Goal: Task Accomplishment & Management: Manage account settings

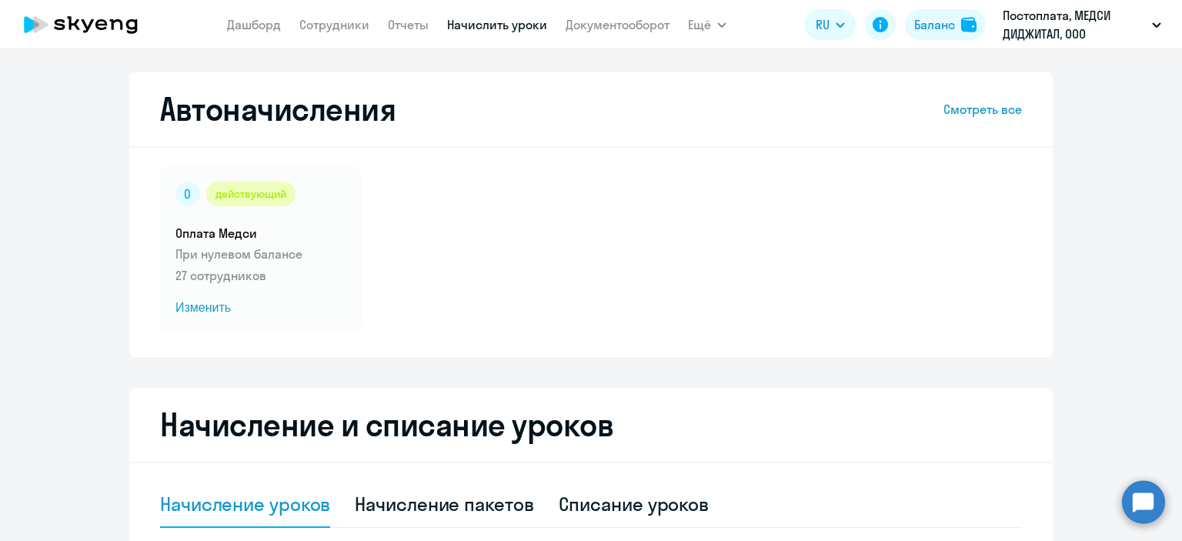
select select "10"
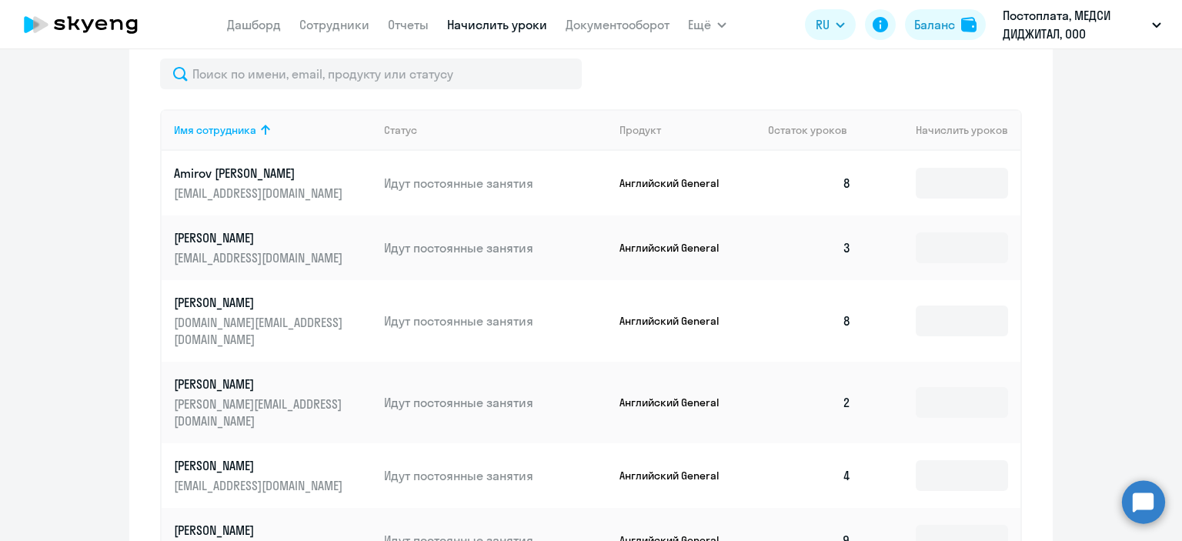
scroll to position [597, 0]
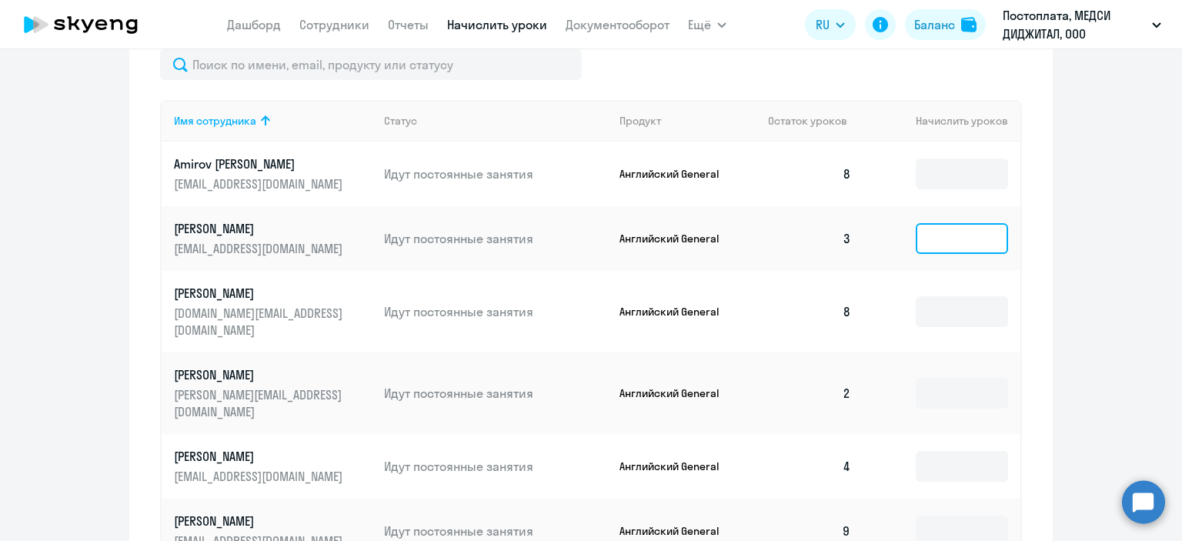
click at [949, 228] on input at bounding box center [961, 238] width 92 height 31
type input "5"
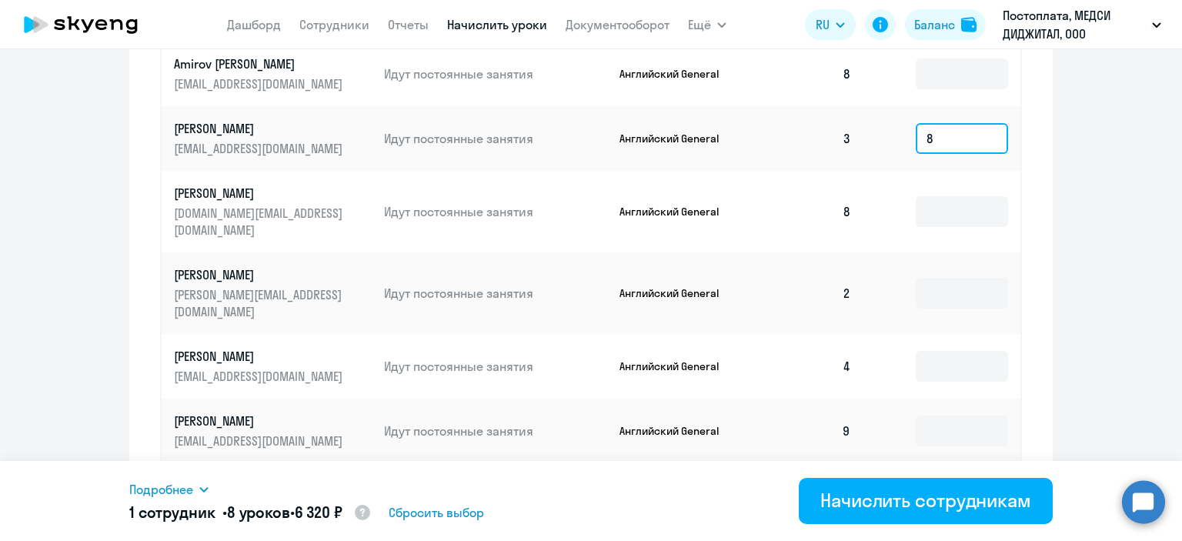
scroll to position [699, 0]
type input "8"
click at [957, 276] on input at bounding box center [961, 291] width 92 height 31
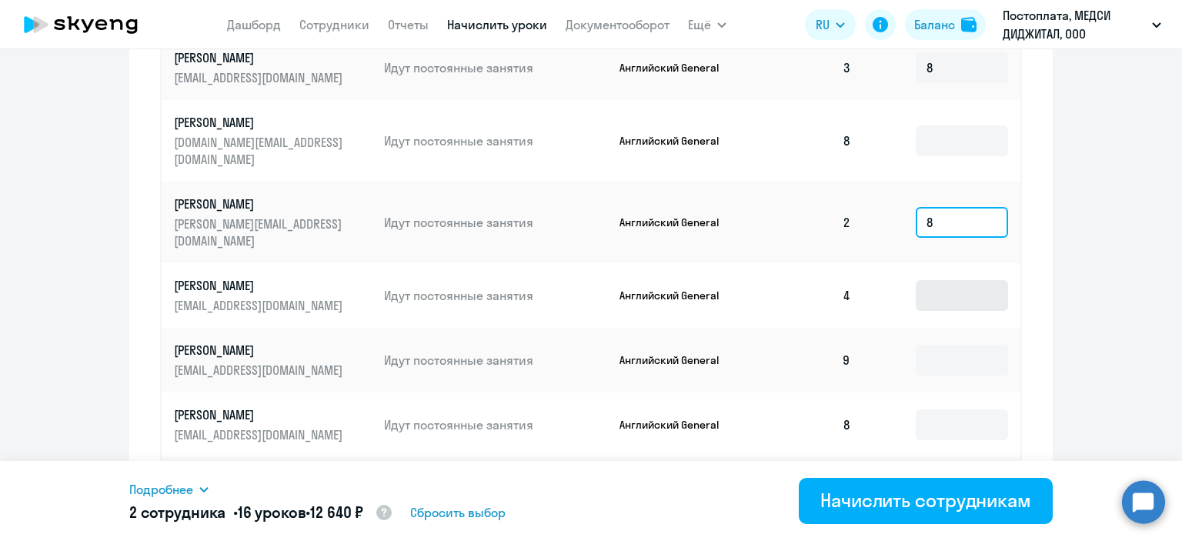
scroll to position [769, 0]
type input "8"
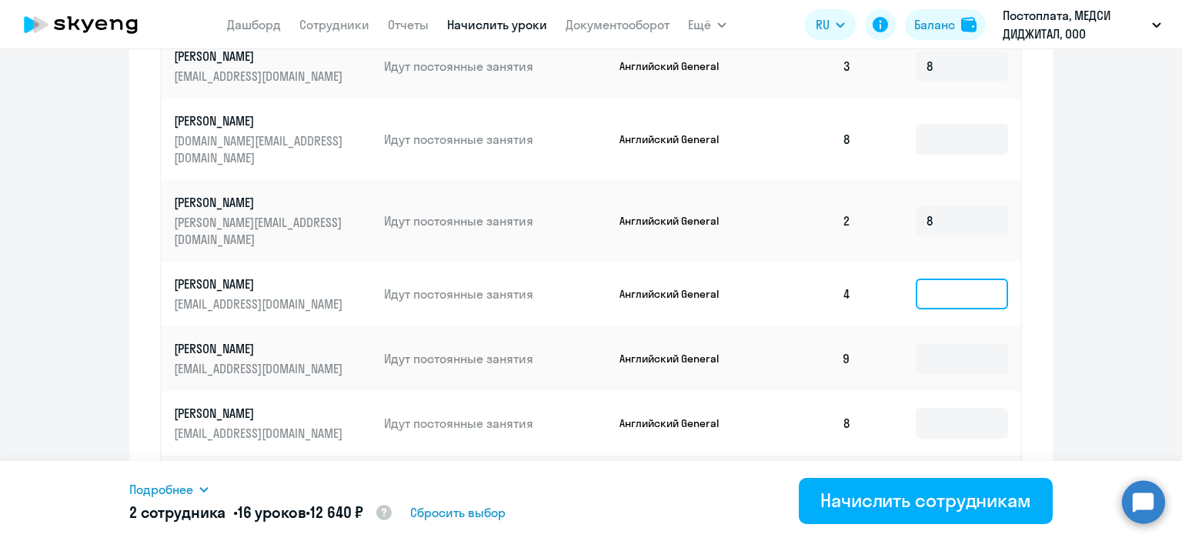
click at [958, 278] on input at bounding box center [961, 293] width 92 height 31
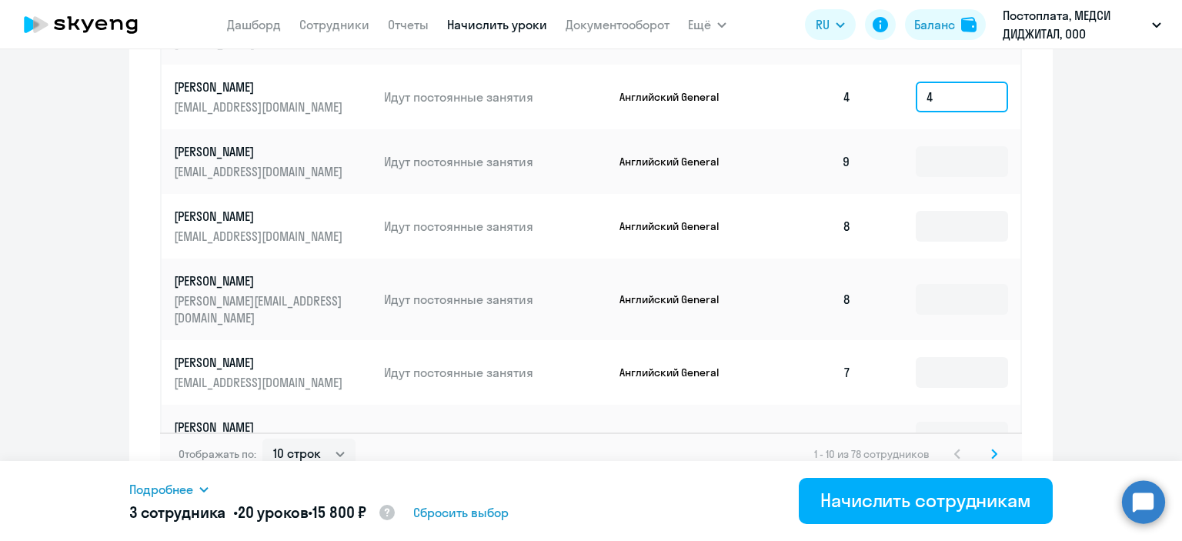
scroll to position [969, 0]
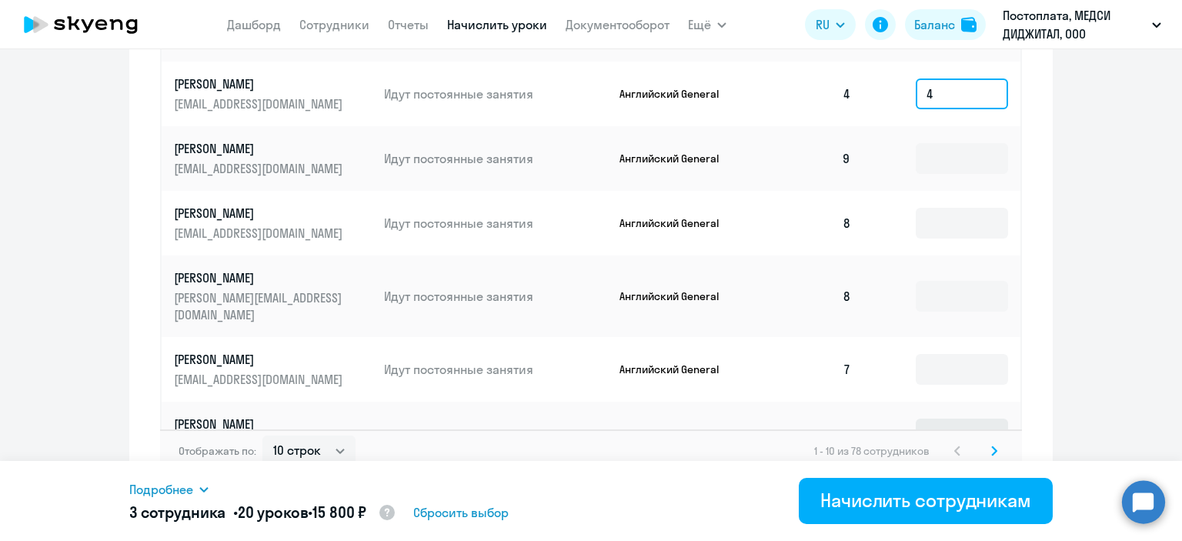
type input "4"
click at [943, 418] on input at bounding box center [961, 433] width 92 height 31
type input "4"
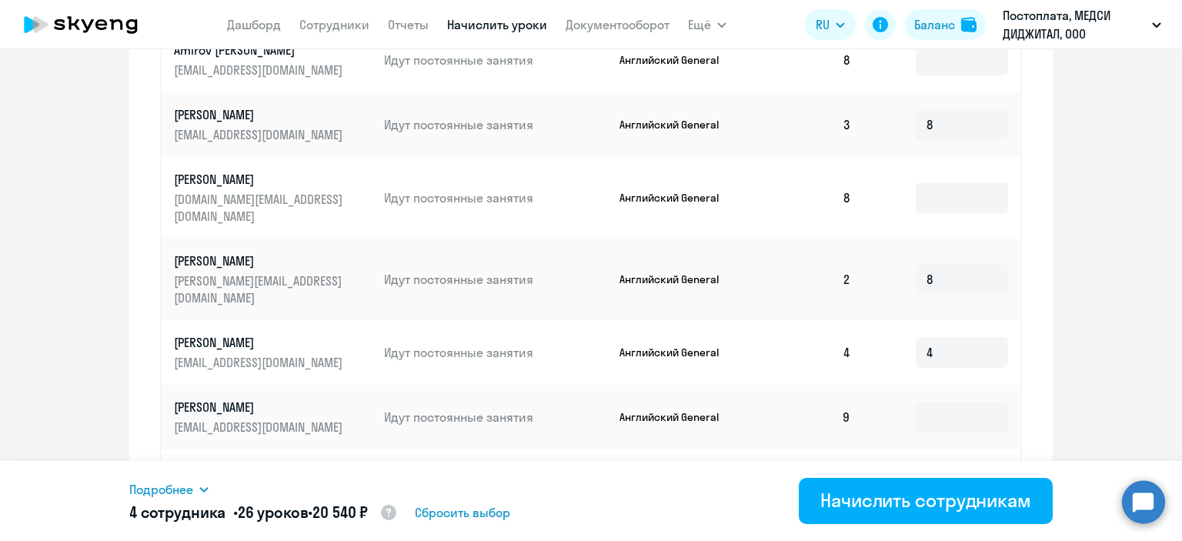
scroll to position [643, 0]
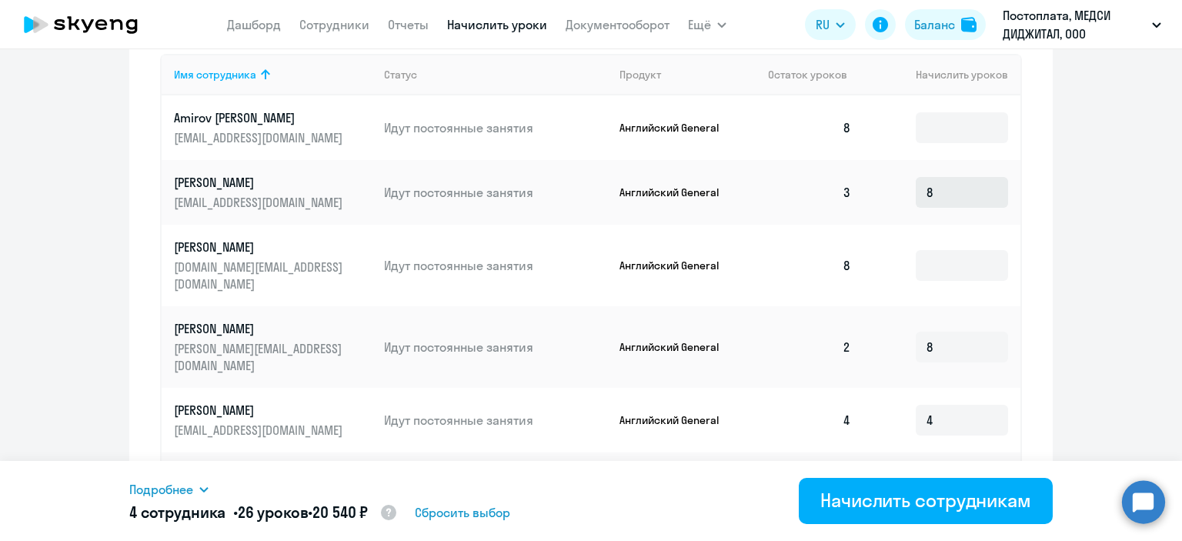
type input "6"
drag, startPoint x: 951, startPoint y: 196, endPoint x: 973, endPoint y: 197, distance: 22.3
click at [973, 197] on input "8" at bounding box center [961, 192] width 92 height 31
type input "5"
click at [960, 332] on input "8" at bounding box center [961, 347] width 92 height 31
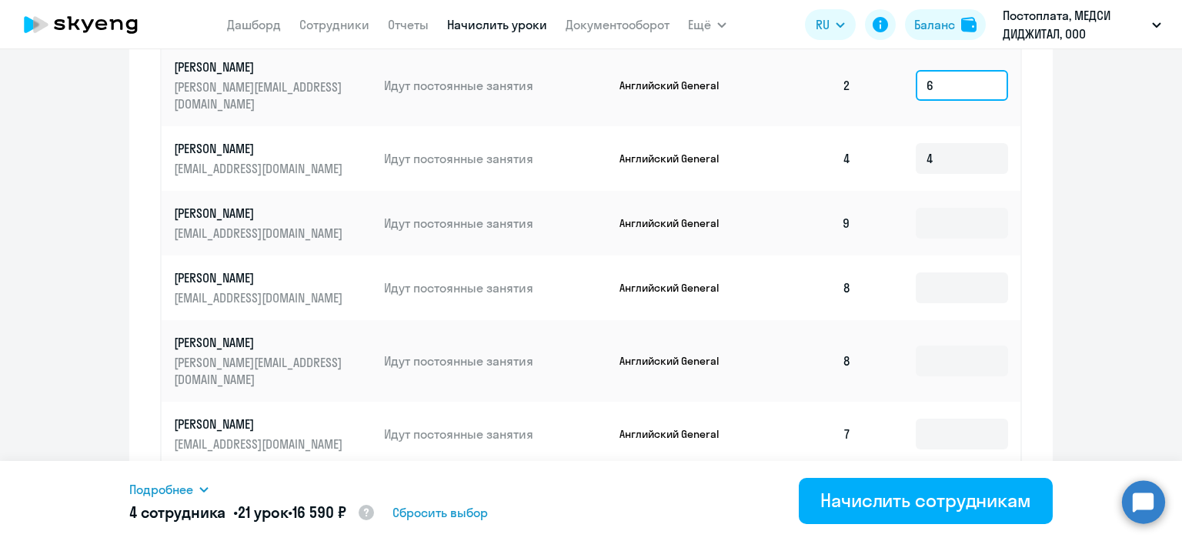
scroll to position [972, 0]
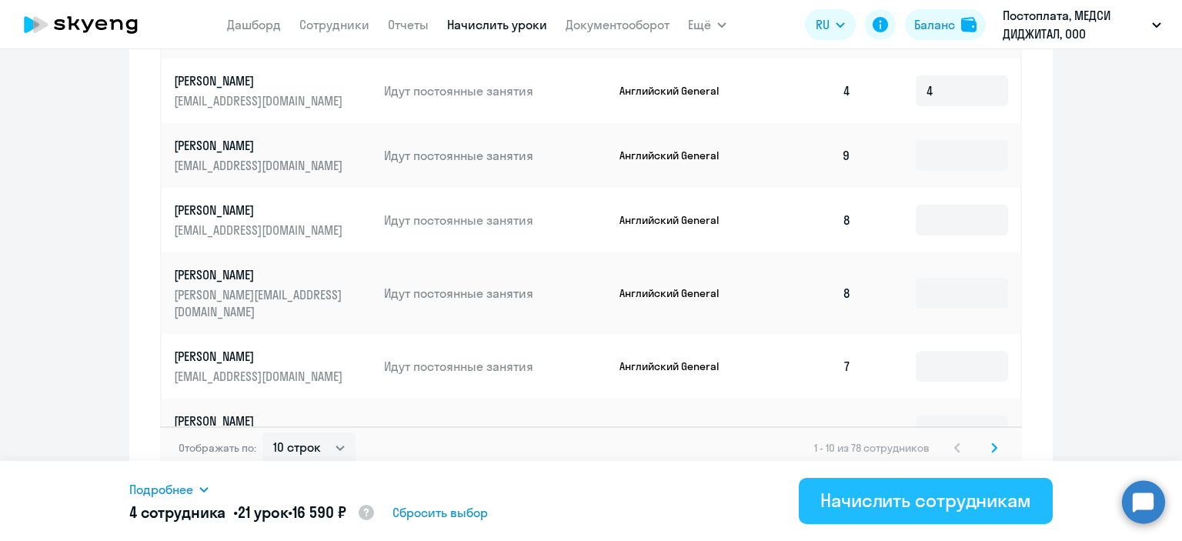
type input "6"
click at [954, 505] on div "Начислить сотрудникам" at bounding box center [925, 500] width 211 height 25
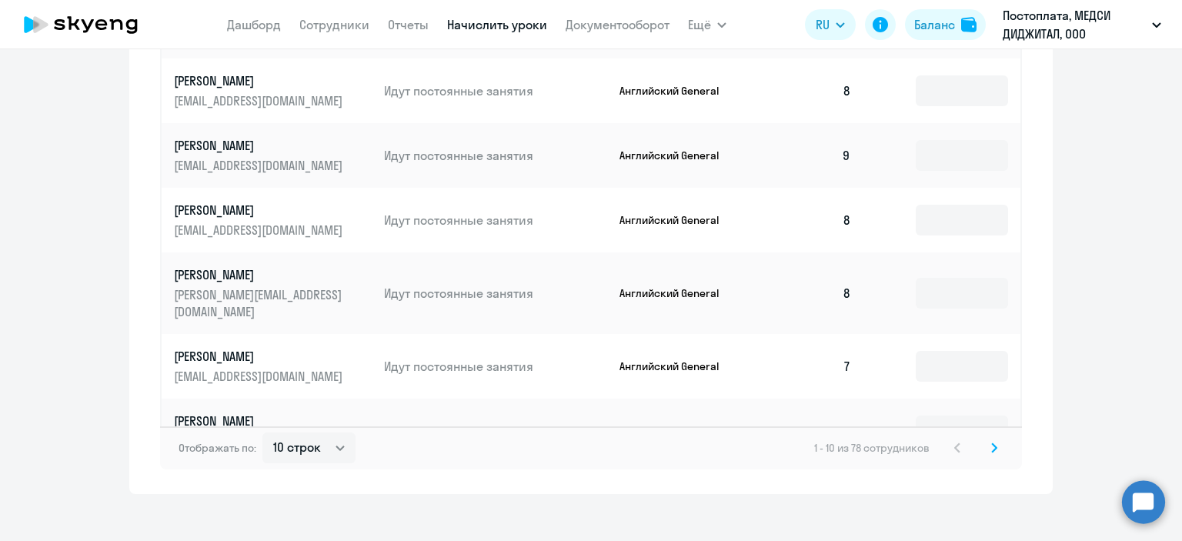
click at [992, 439] on svg-icon at bounding box center [994, 447] width 18 height 18
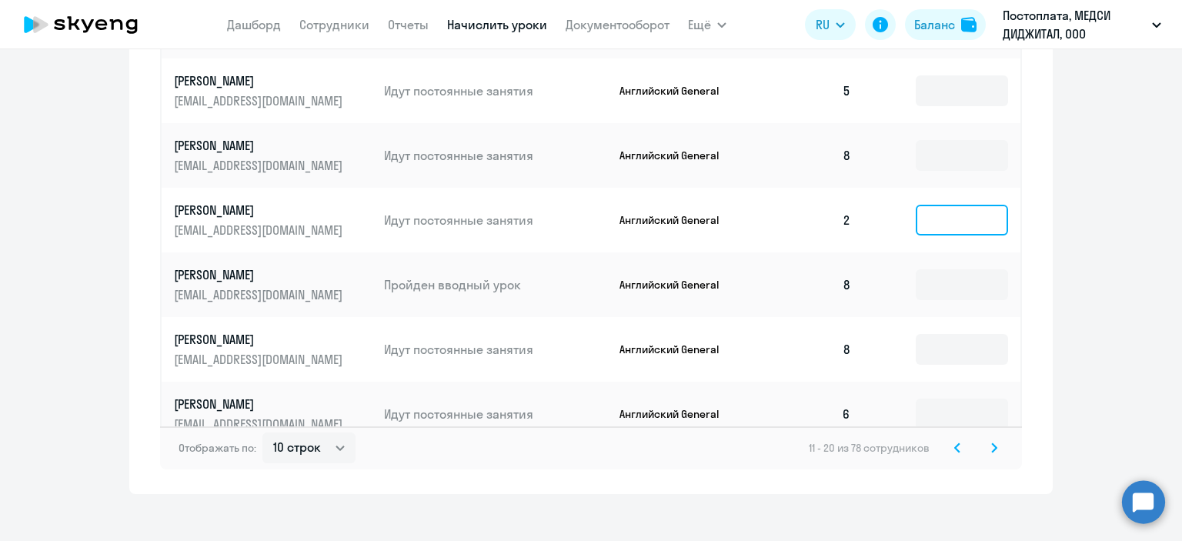
click at [939, 205] on input at bounding box center [961, 220] width 92 height 31
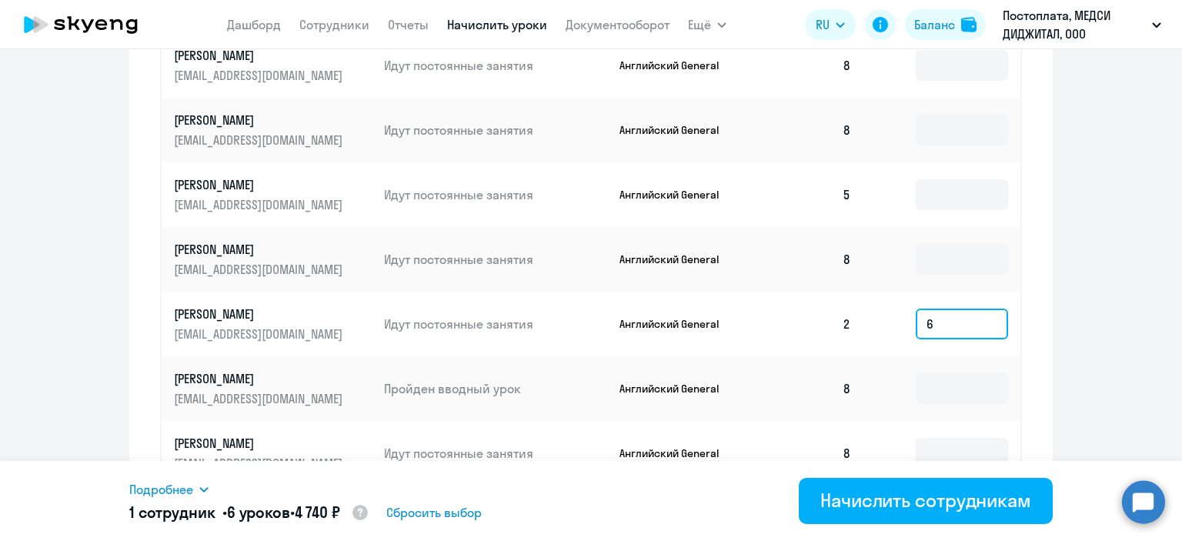
scroll to position [859, 0]
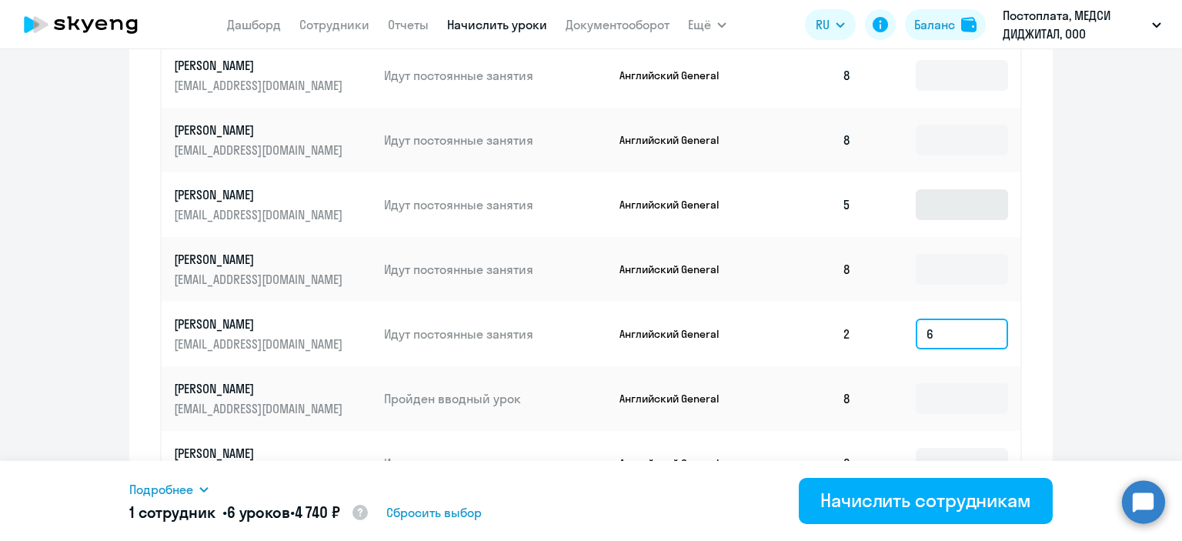
type input "6"
click at [932, 189] on input at bounding box center [961, 204] width 92 height 31
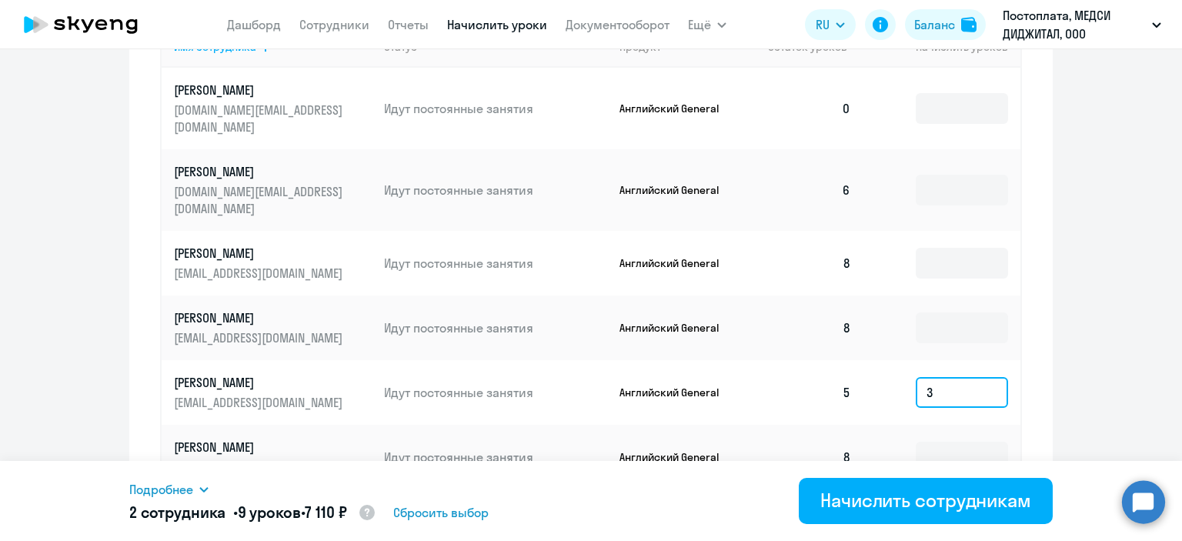
scroll to position [659, 0]
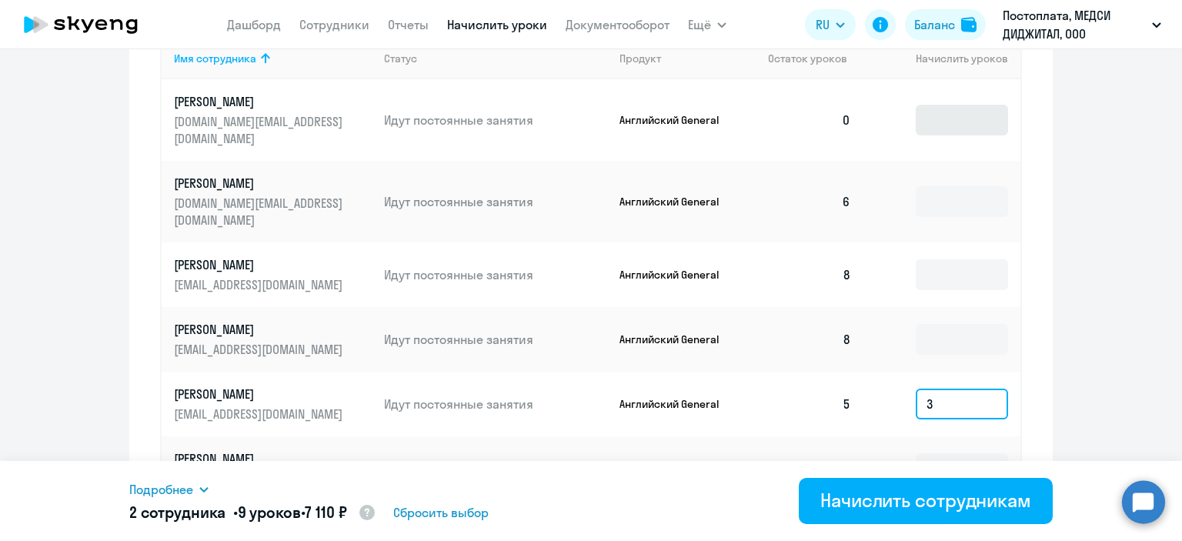
type input "3"
click at [934, 115] on input at bounding box center [961, 120] width 92 height 31
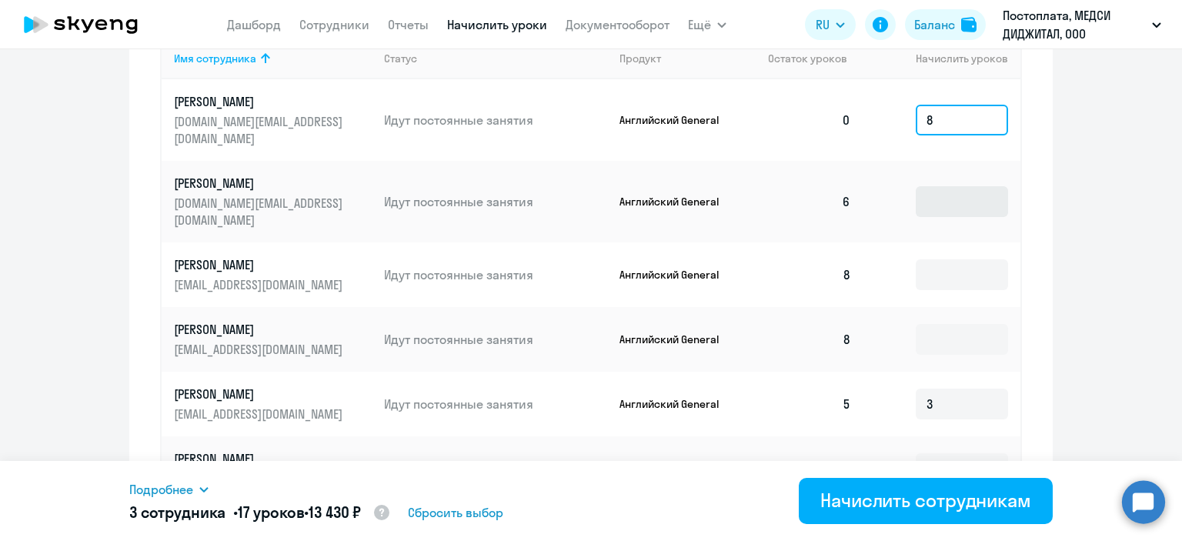
type input "8"
click at [950, 186] on input at bounding box center [961, 201] width 92 height 31
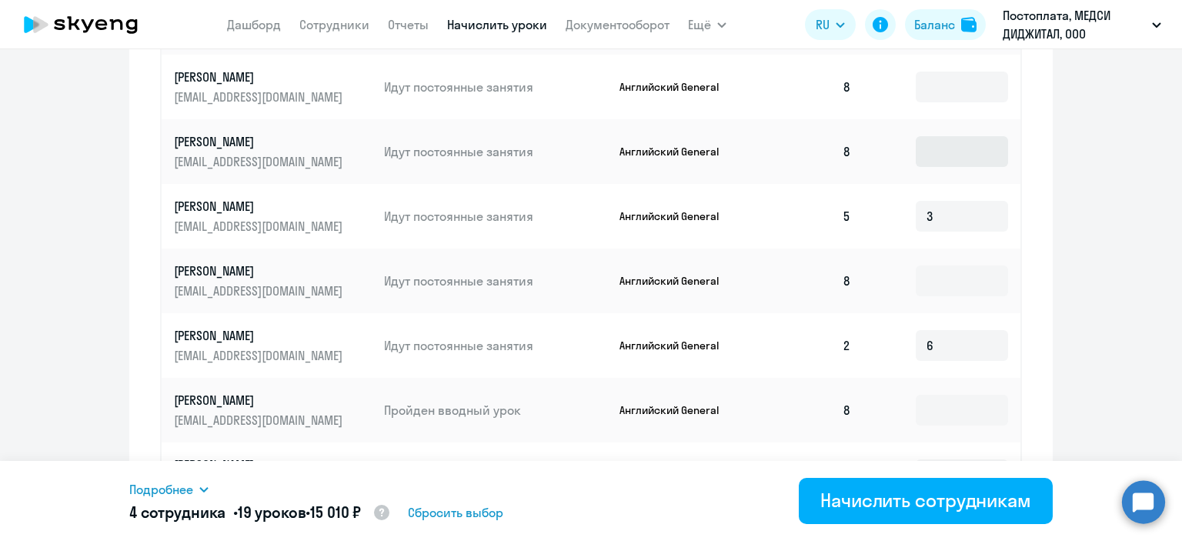
scroll to position [972, 0]
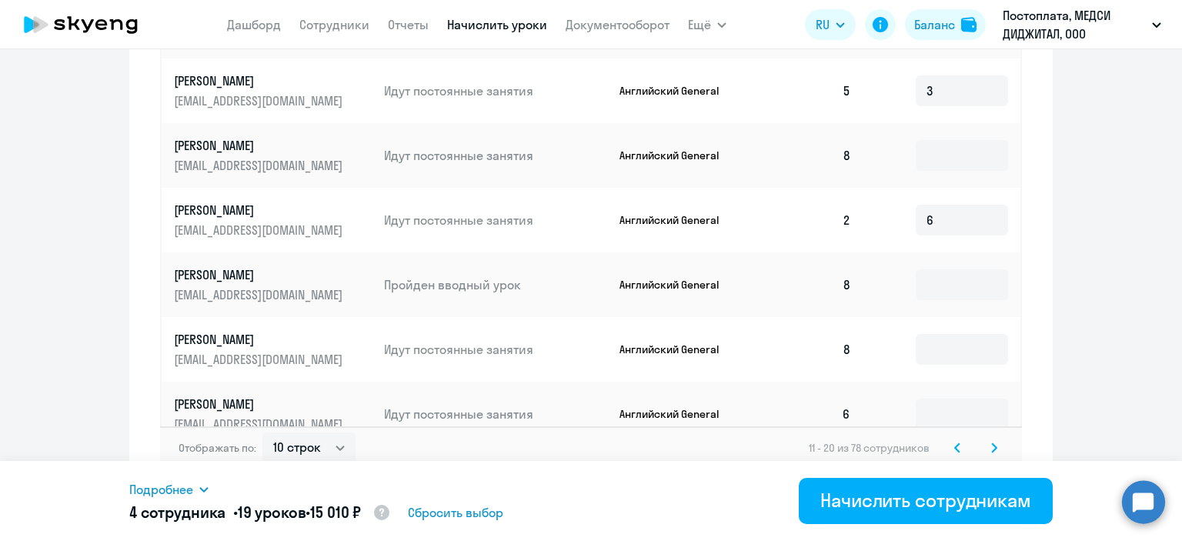
type input "2"
click at [992, 443] on icon at bounding box center [994, 447] width 5 height 8
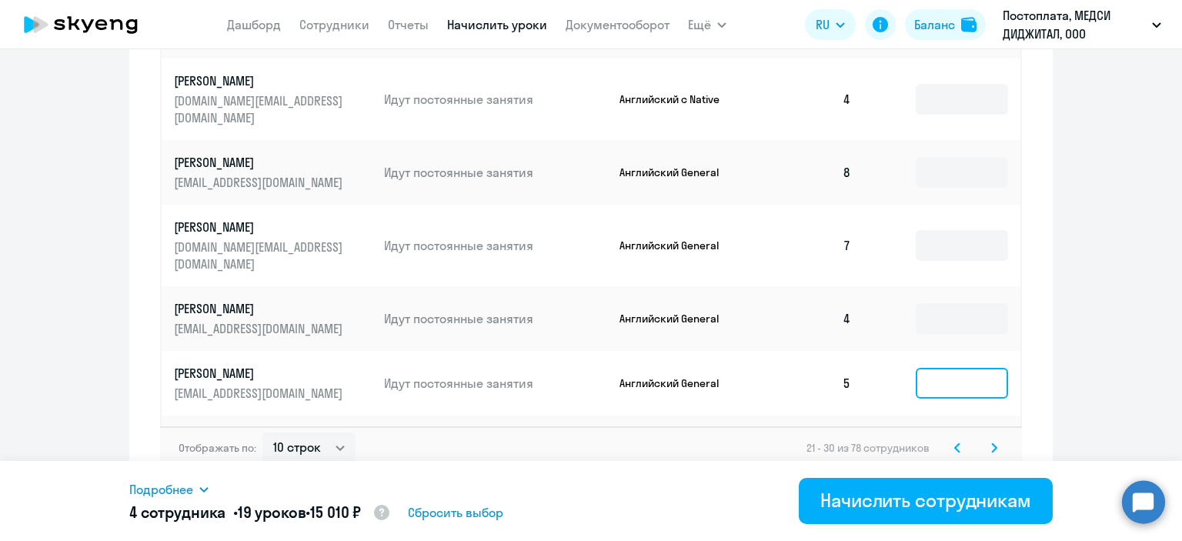
click at [936, 368] on input at bounding box center [961, 383] width 92 height 31
type input "3"
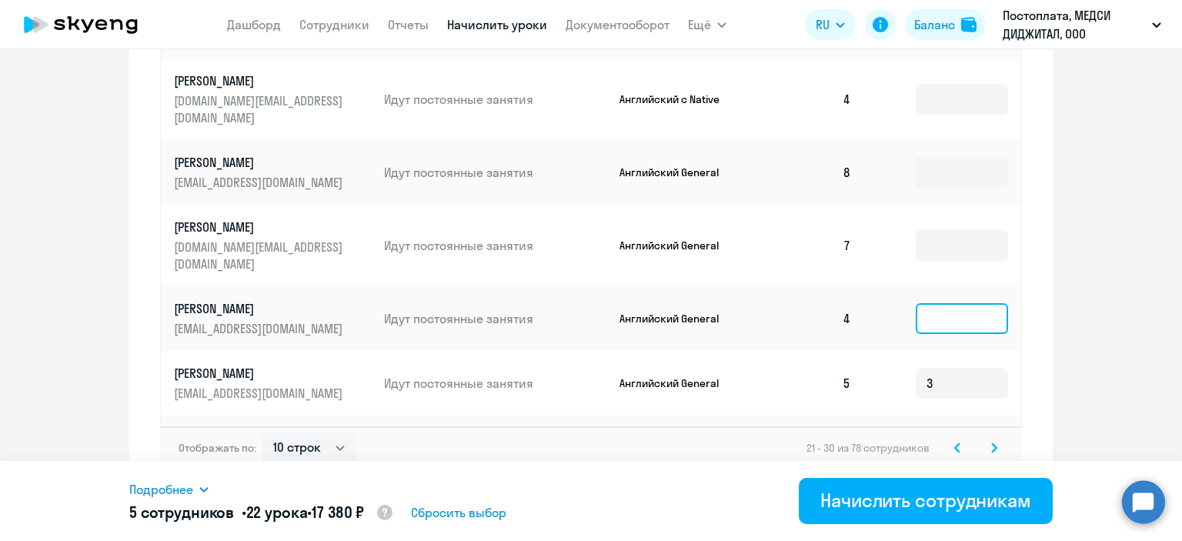
click at [942, 303] on input at bounding box center [961, 318] width 92 height 31
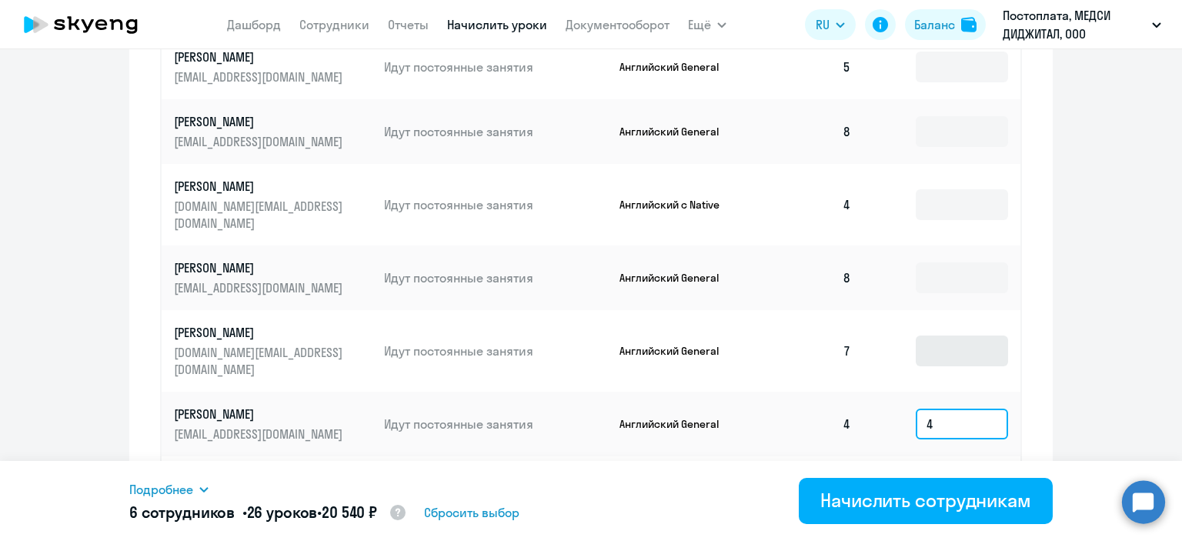
scroll to position [865, 0]
type input "4"
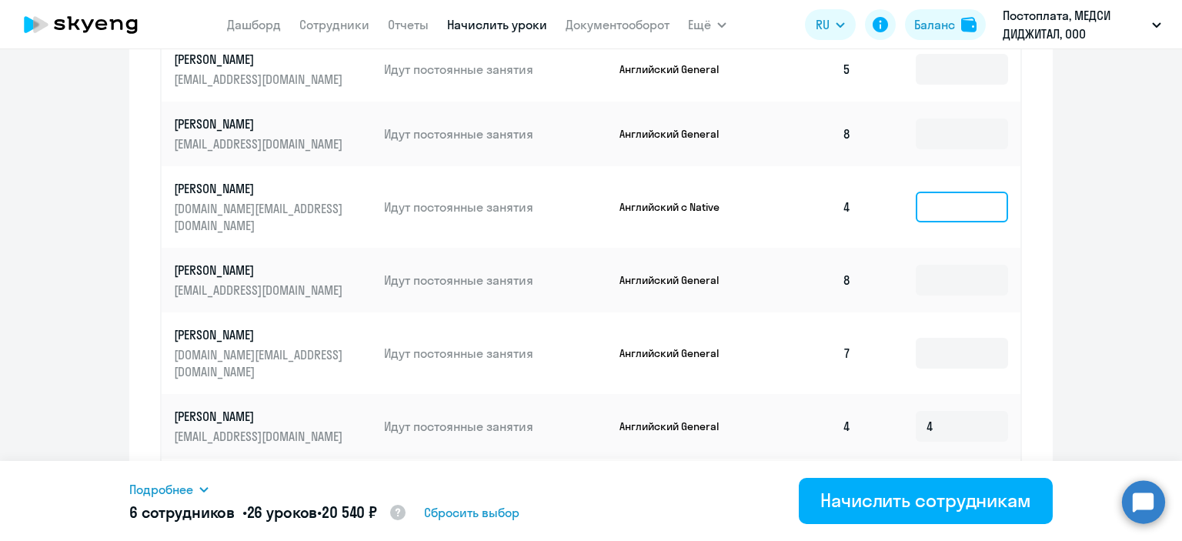
drag, startPoint x: 940, startPoint y: 175, endPoint x: 975, endPoint y: 168, distance: 35.9
click at [975, 192] on input at bounding box center [961, 207] width 92 height 31
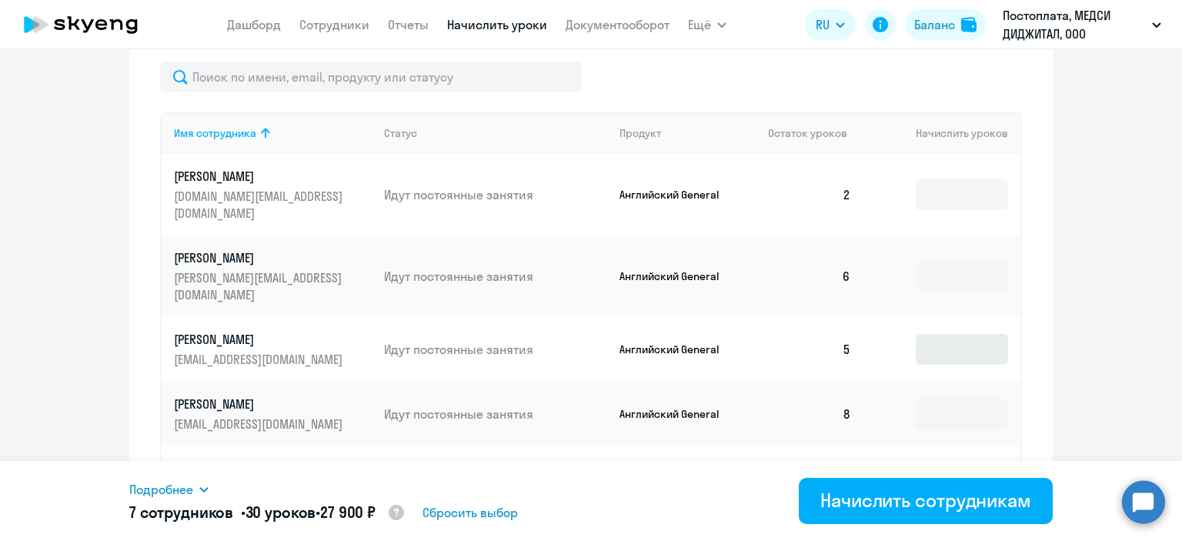
type input "4"
click at [975, 334] on input at bounding box center [961, 349] width 92 height 31
type input "3"
click at [952, 261] on input at bounding box center [961, 276] width 92 height 31
type input "2"
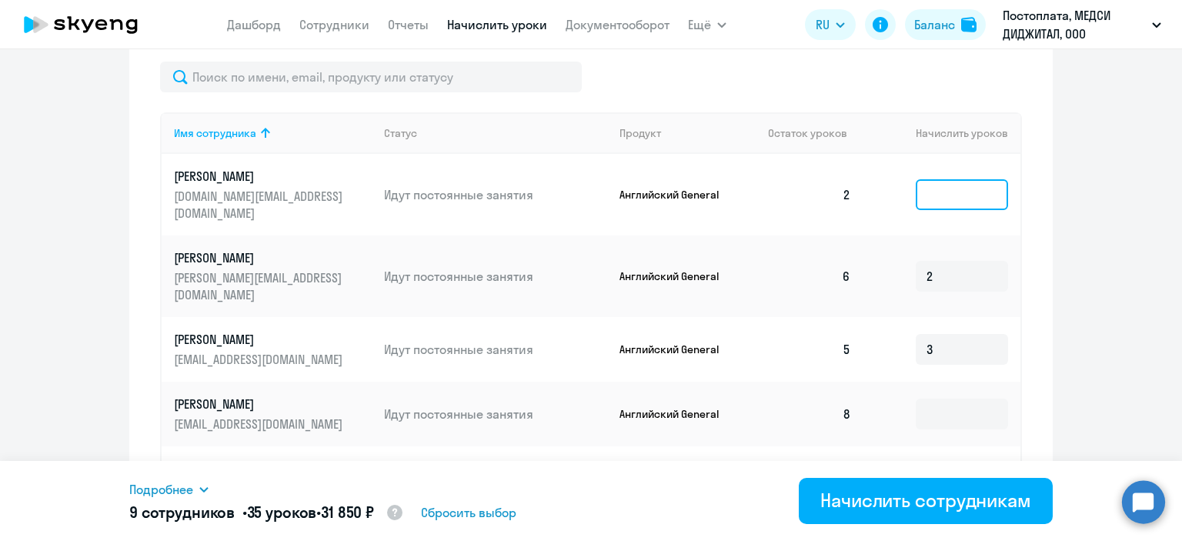
click at [945, 192] on input at bounding box center [961, 194] width 92 height 31
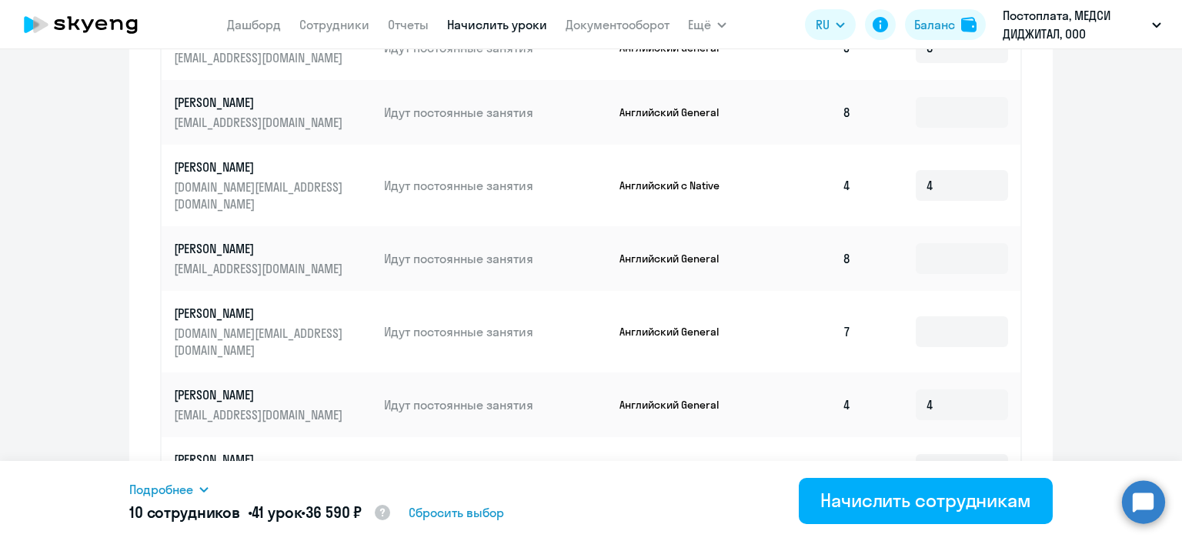
scroll to position [972, 0]
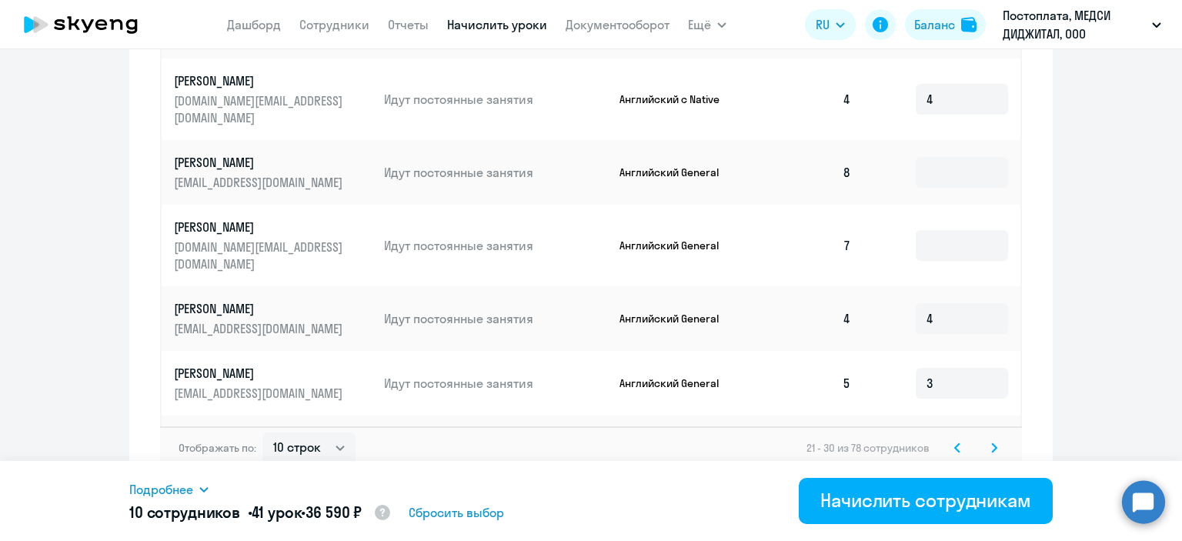
type input "6"
click at [989, 438] on svg-icon at bounding box center [994, 447] width 18 height 18
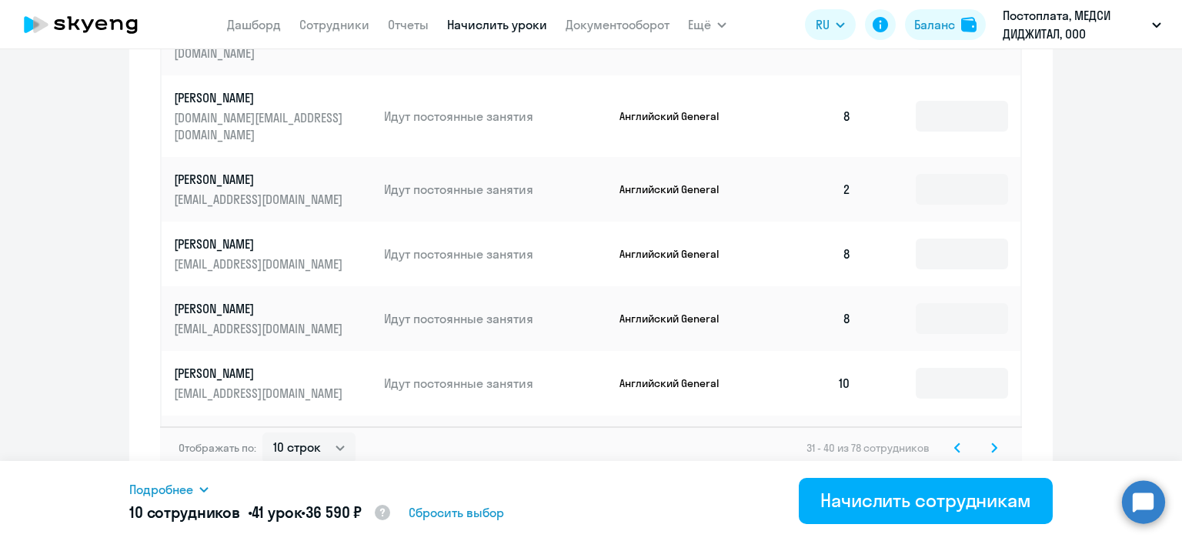
click at [949, 441] on input at bounding box center [961, 456] width 92 height 31
type input "2"
click at [935, 303] on input at bounding box center [961, 318] width 92 height 31
type input "2"
click at [970, 174] on input at bounding box center [961, 189] width 92 height 31
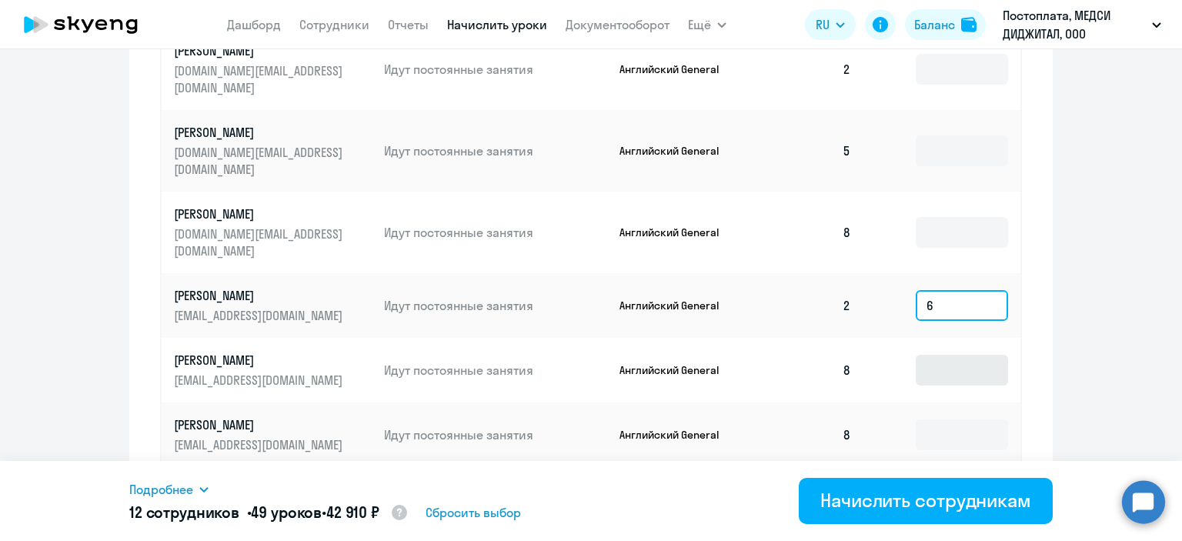
scroll to position [849, 0]
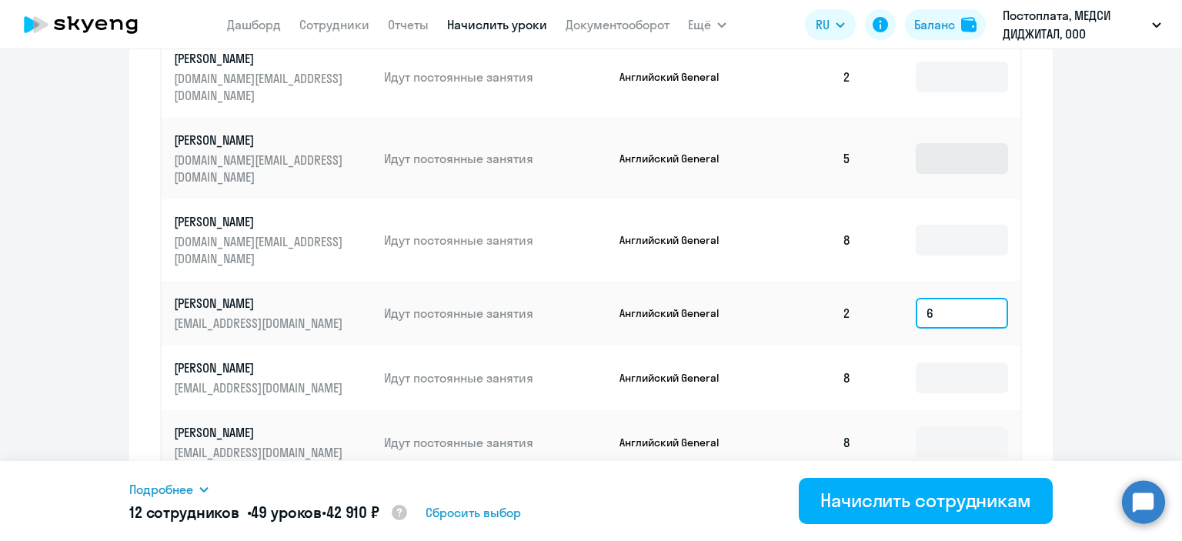
type input "6"
click at [945, 143] on input at bounding box center [961, 158] width 92 height 31
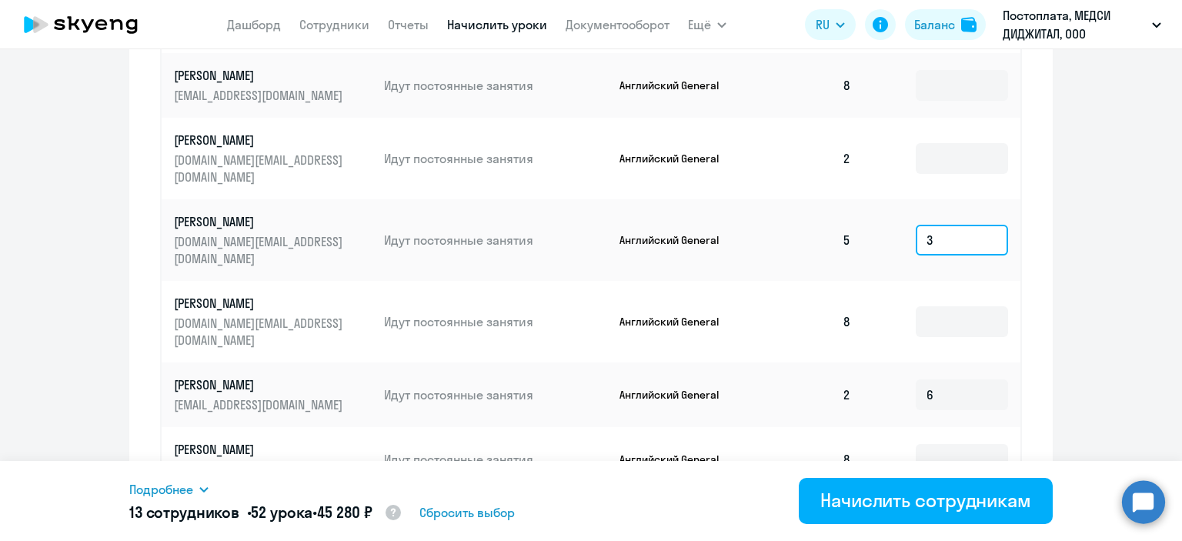
scroll to position [766, 0]
type input "3"
click at [955, 144] on input at bounding box center [961, 159] width 92 height 31
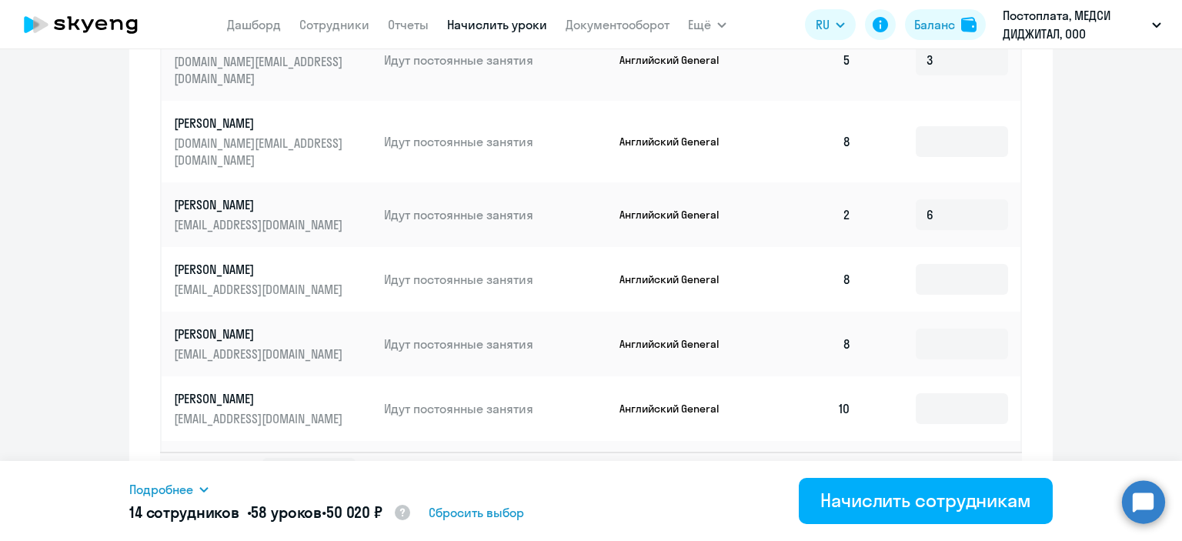
scroll to position [972, 0]
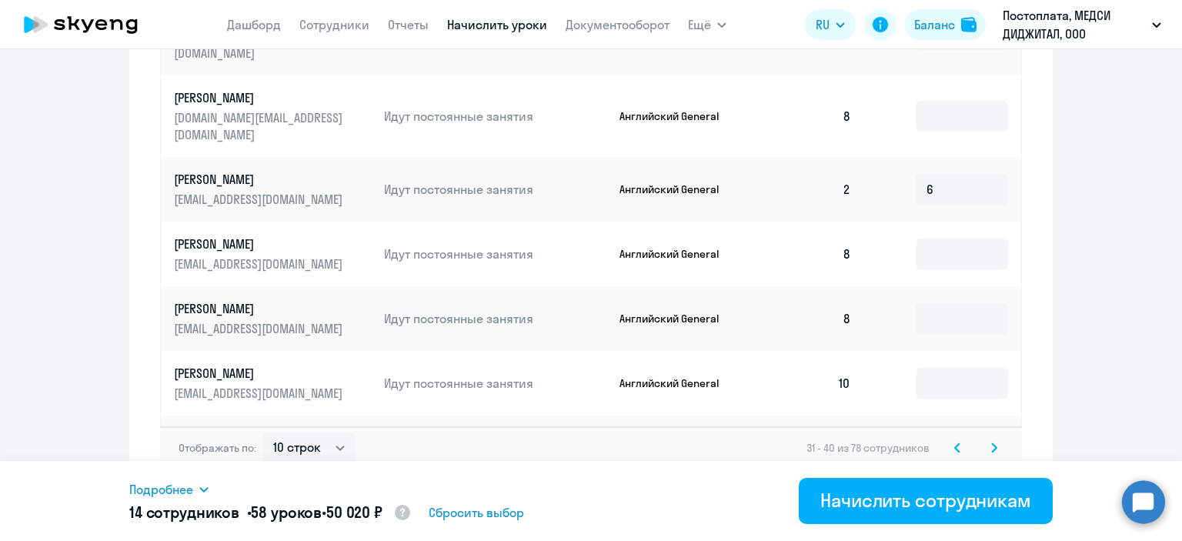
type input "6"
click at [990, 441] on svg-icon at bounding box center [994, 447] width 18 height 18
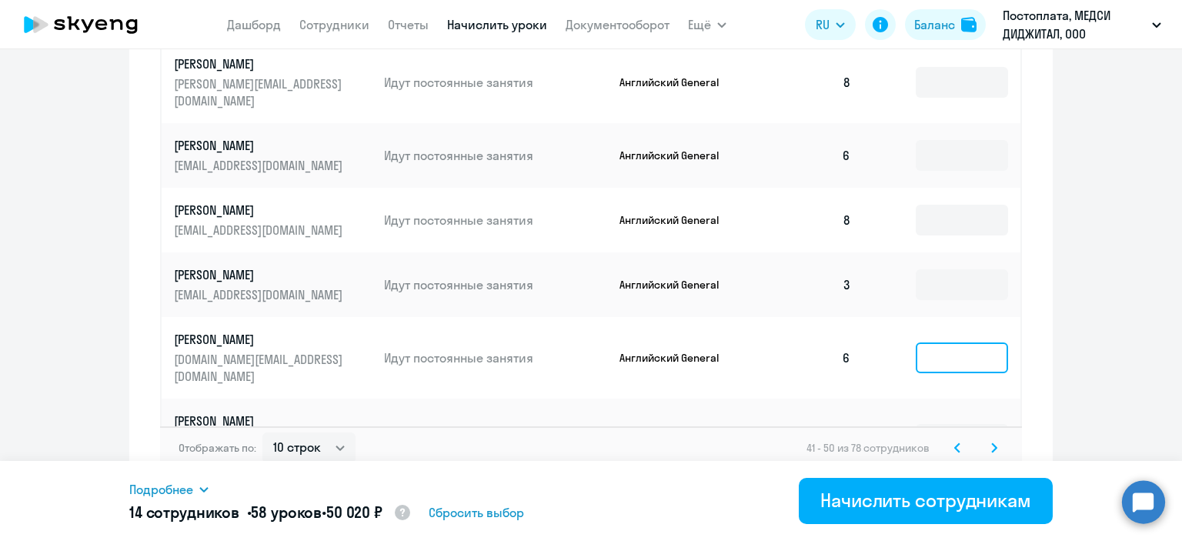
click at [947, 342] on input at bounding box center [961, 357] width 92 height 31
type input "2"
click at [945, 269] on input at bounding box center [961, 284] width 92 height 31
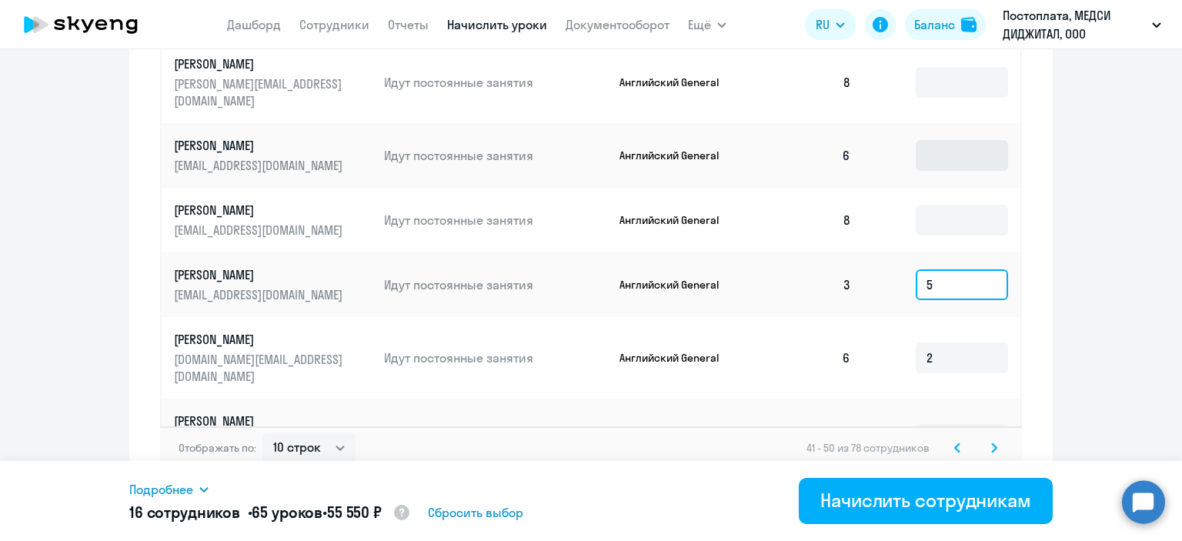
type input "5"
click at [948, 140] on input at bounding box center [961, 155] width 92 height 31
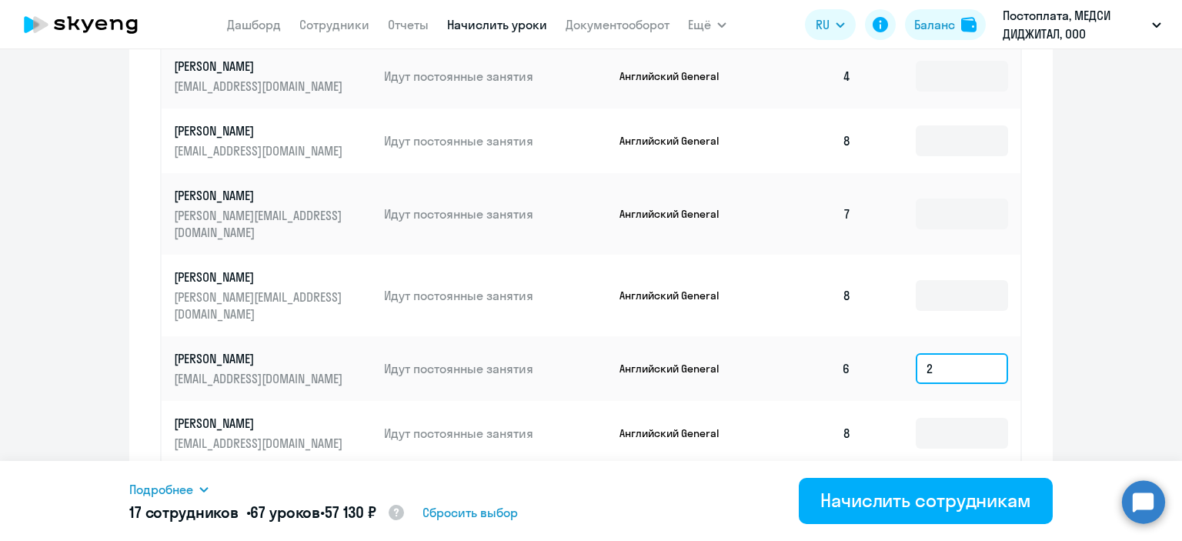
scroll to position [756, 0]
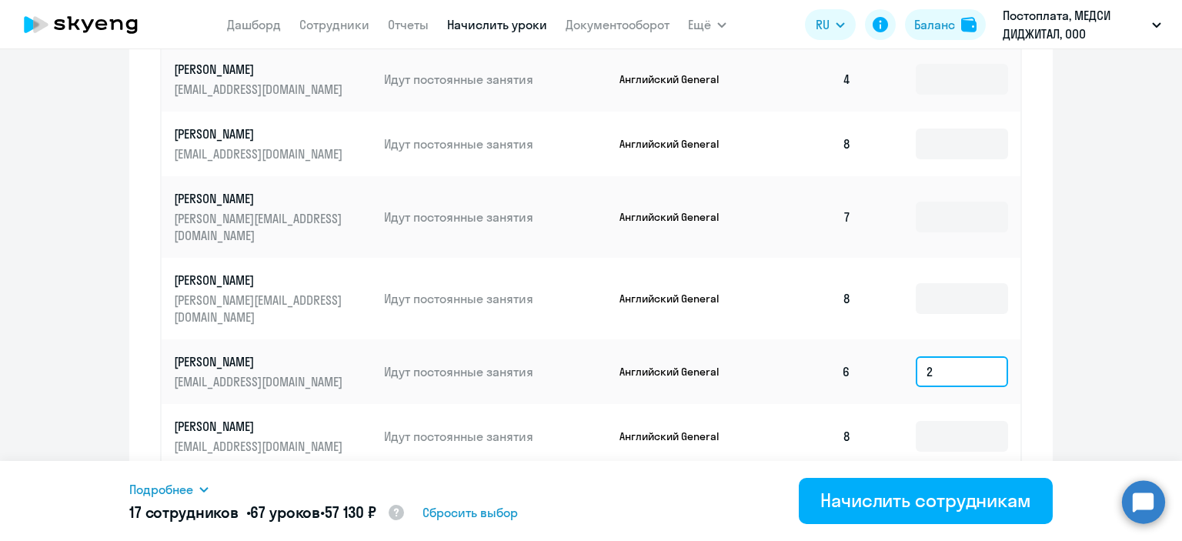
type input "2"
click at [943, 224] on td at bounding box center [941, 217] width 157 height 82
click at [941, 88] on input at bounding box center [961, 79] width 92 height 31
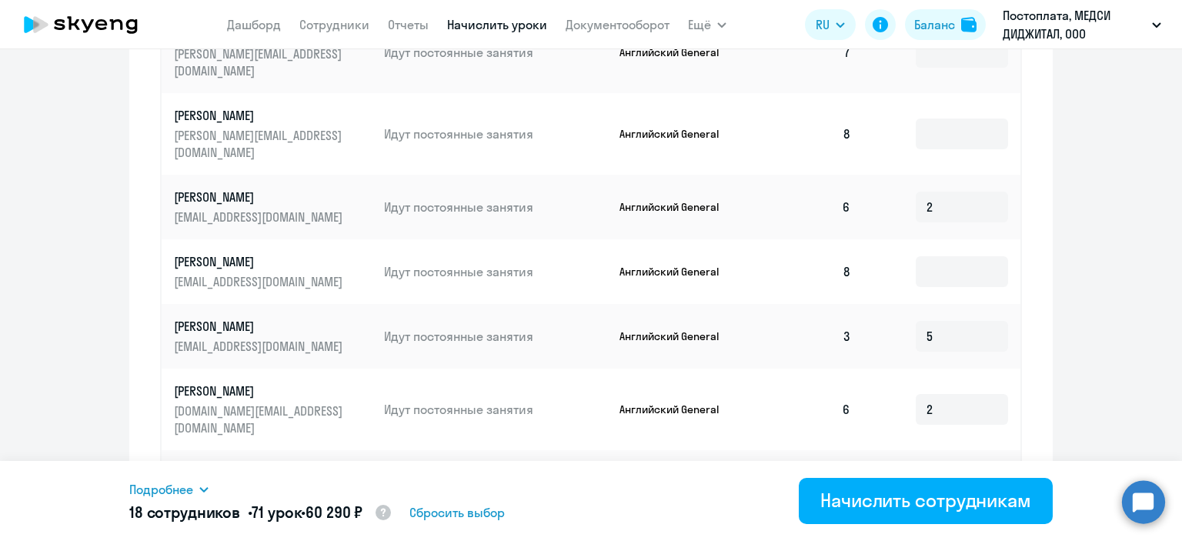
scroll to position [972, 0]
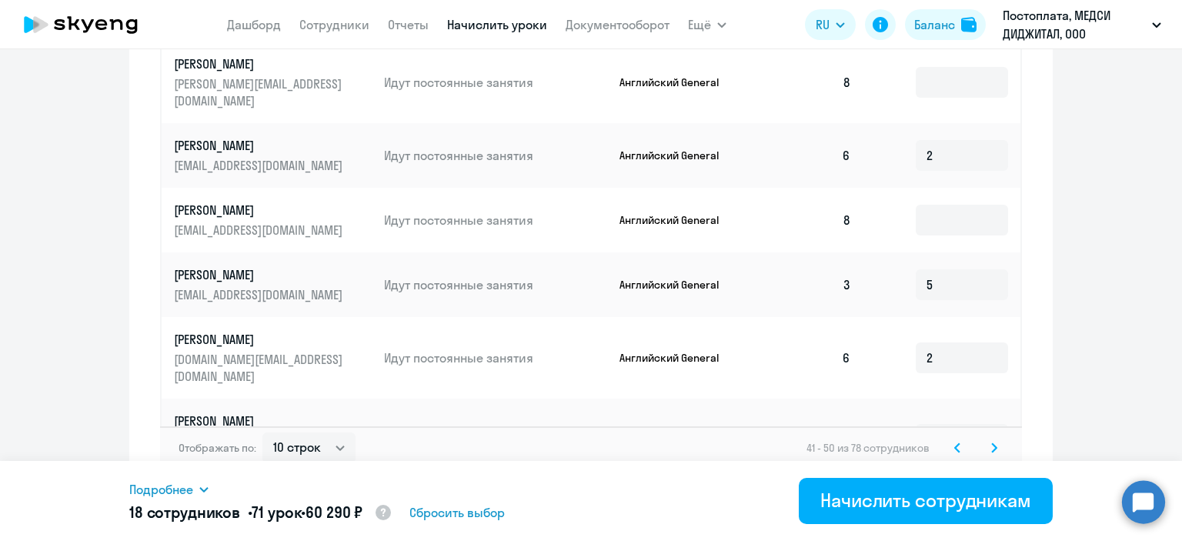
type input "4"
click at [993, 438] on svg-icon at bounding box center [994, 447] width 18 height 18
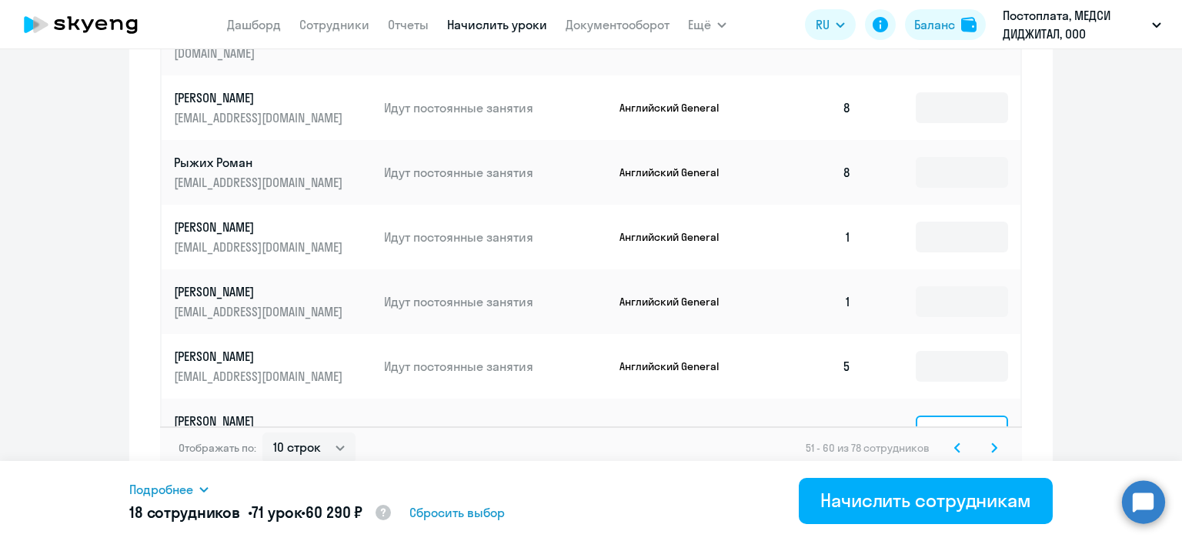
click at [959, 415] on input at bounding box center [961, 430] width 92 height 31
type input "5"
click at [942, 351] on input at bounding box center [961, 366] width 92 height 31
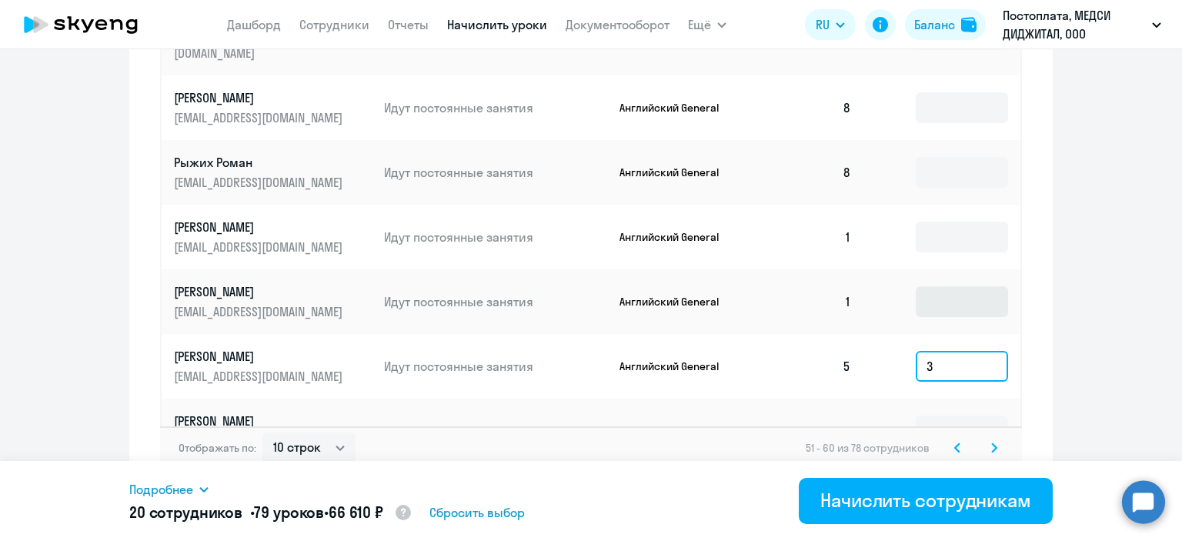
type input "3"
click at [929, 286] on input at bounding box center [961, 301] width 92 height 31
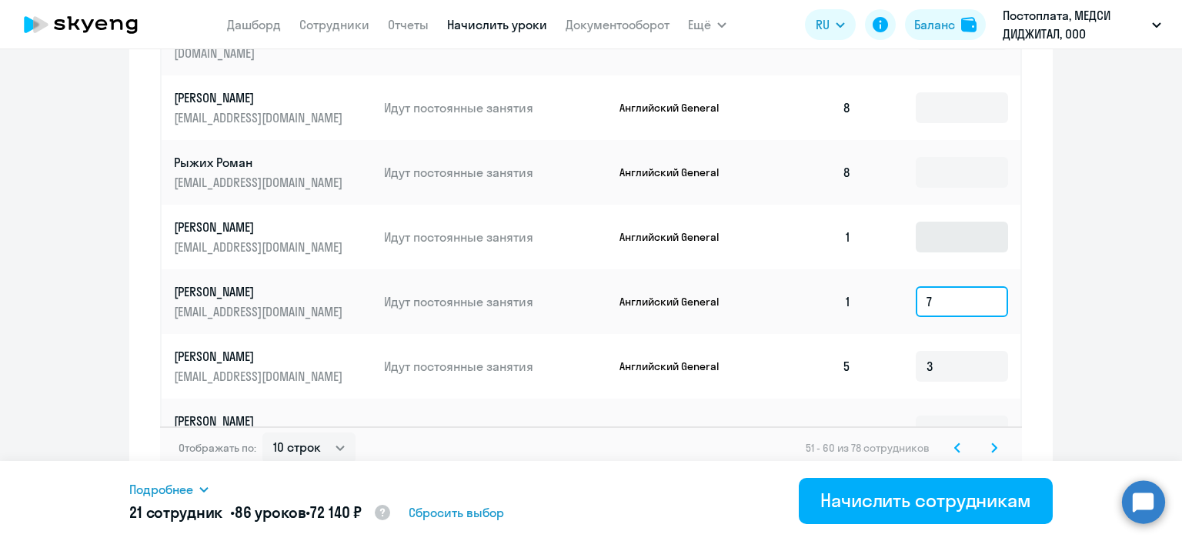
type input "7"
click at [931, 222] on input at bounding box center [961, 237] width 92 height 31
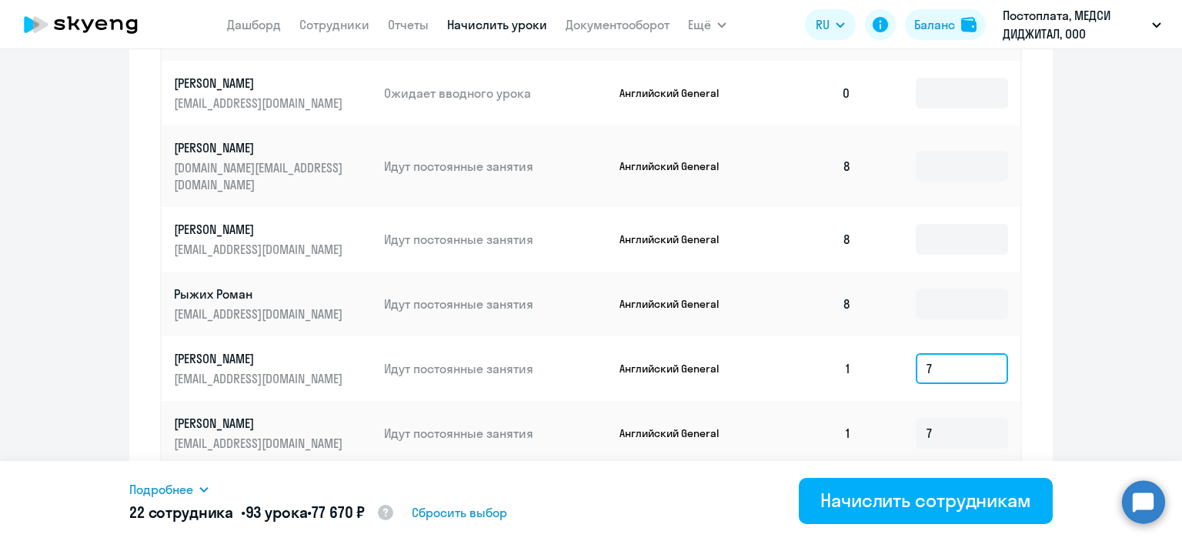
scroll to position [693, 0]
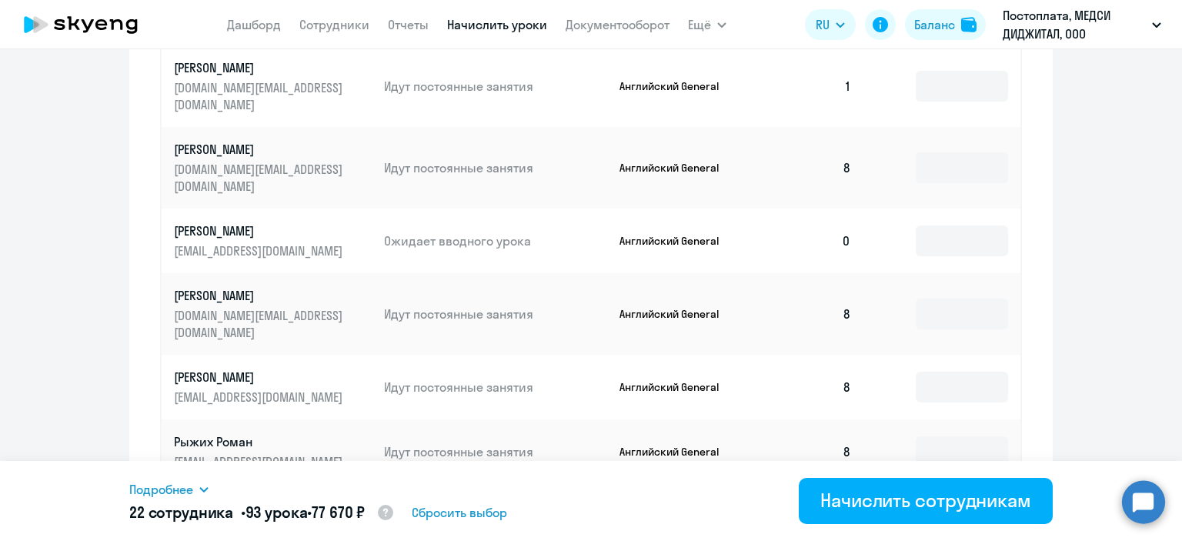
type input "7"
drag, startPoint x: 931, startPoint y: 190, endPoint x: 943, endPoint y: 212, distance: 24.8
click at [943, 225] on div at bounding box center [961, 240] width 92 height 31
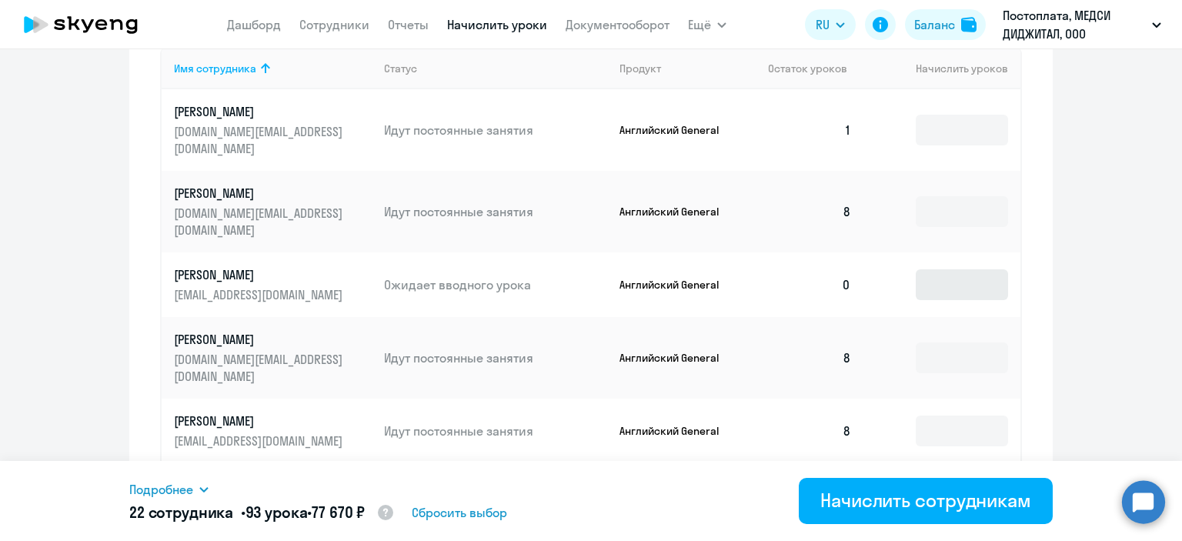
scroll to position [647, 0]
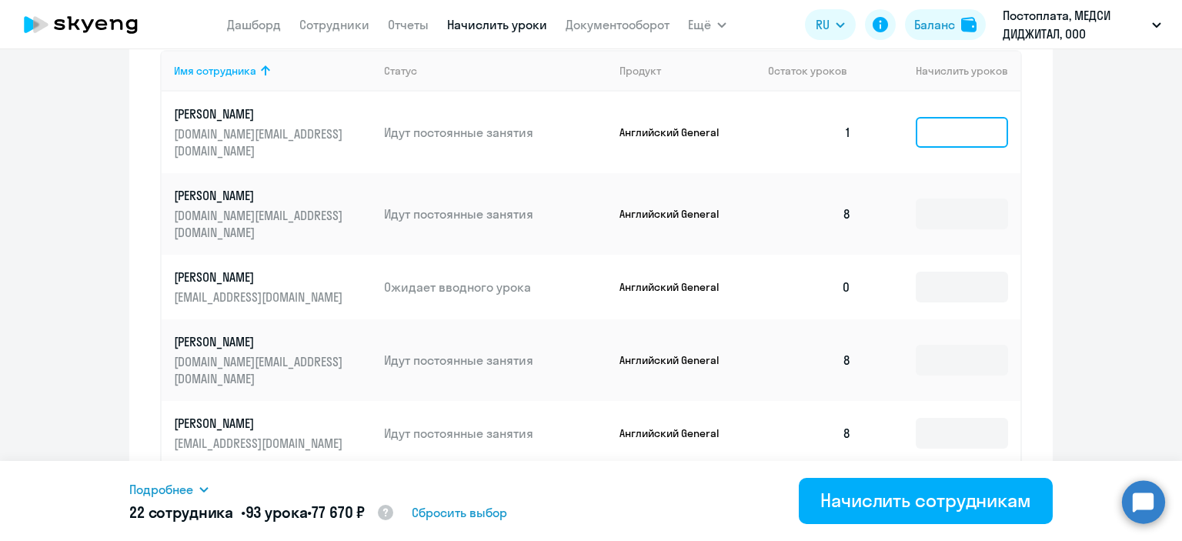
click at [949, 128] on input at bounding box center [961, 132] width 92 height 31
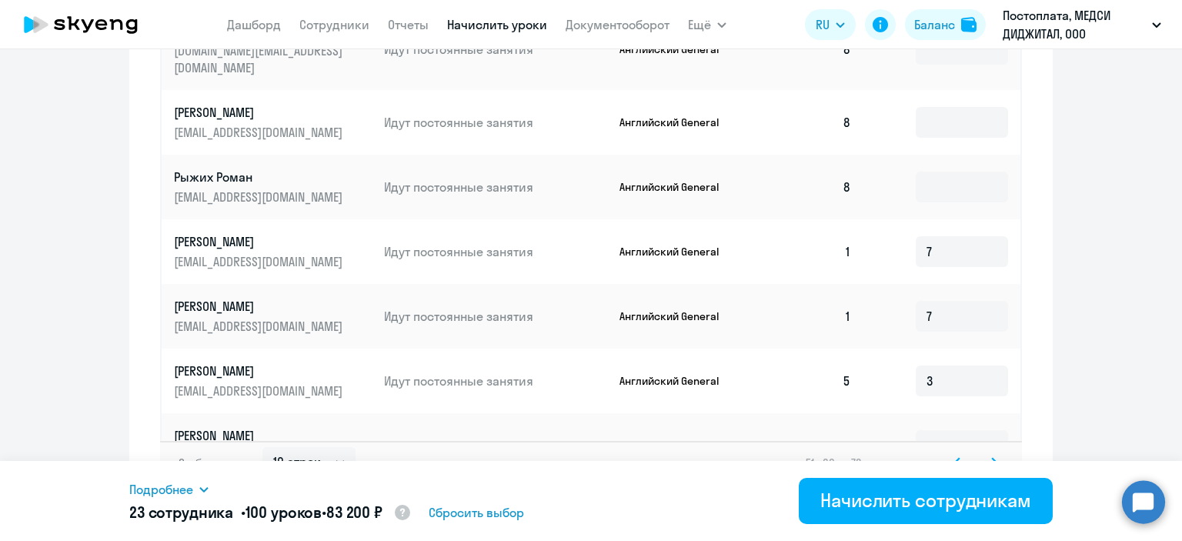
scroll to position [972, 0]
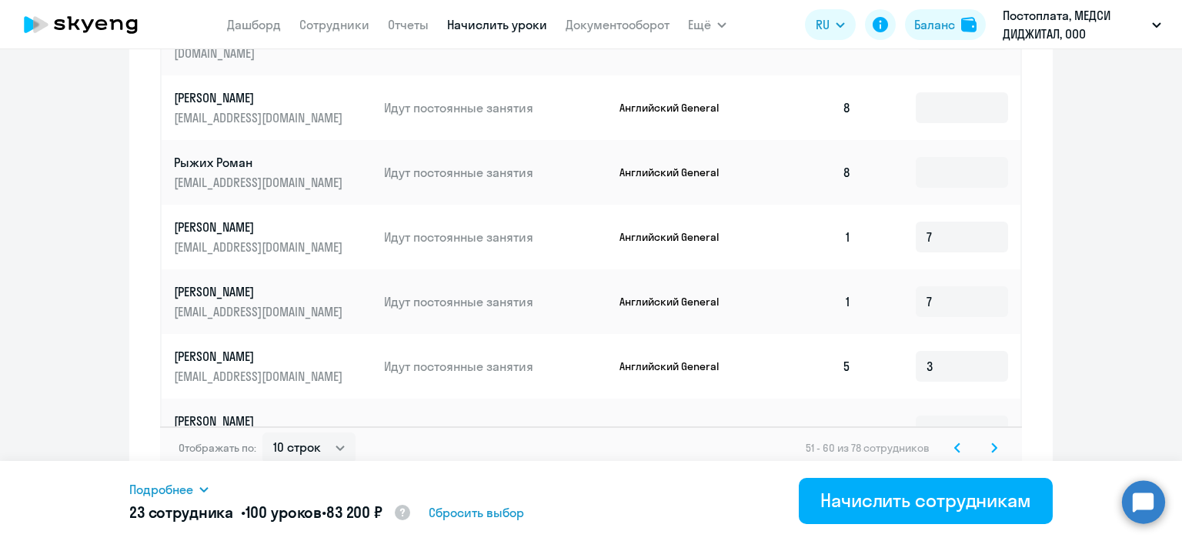
type input "7"
click at [991, 438] on svg-icon at bounding box center [994, 447] width 18 height 18
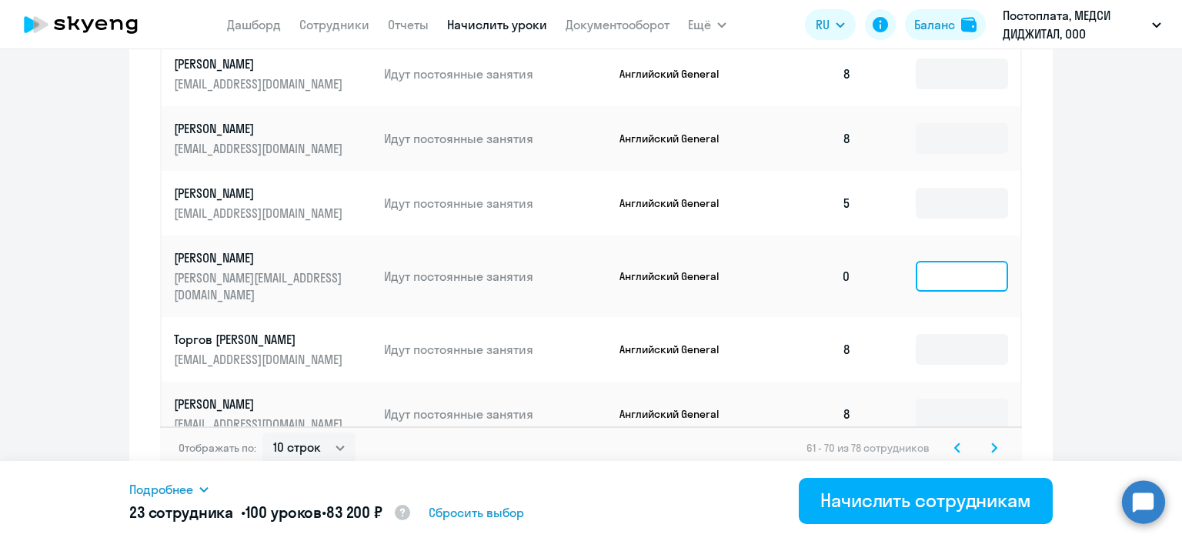
click at [950, 261] on input at bounding box center [961, 276] width 92 height 31
type input "8"
click at [942, 188] on input at bounding box center [961, 203] width 92 height 31
type input "3"
click at [992, 443] on icon at bounding box center [994, 447] width 5 height 8
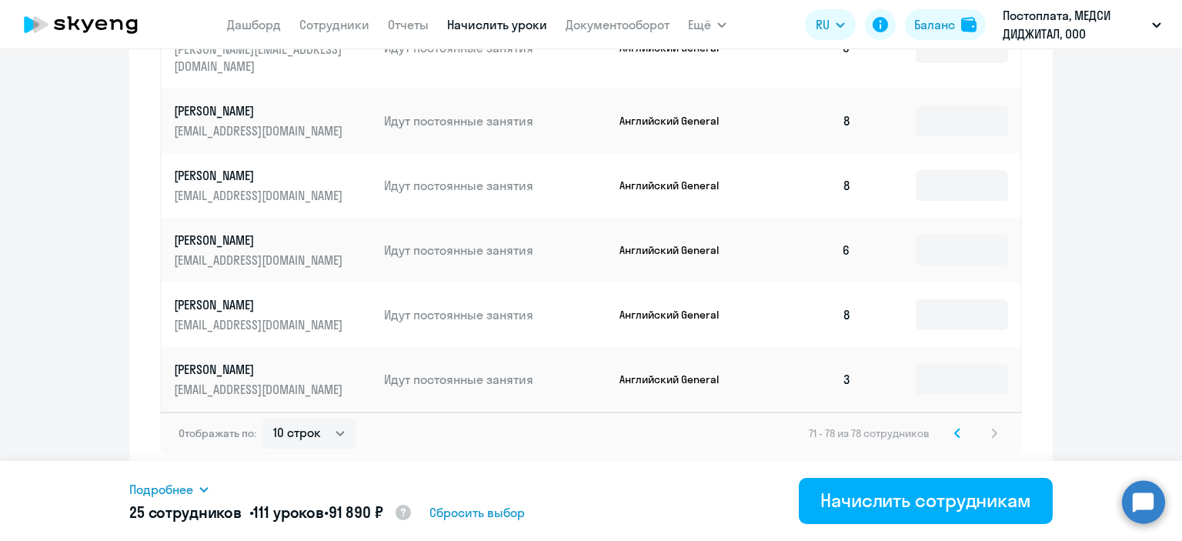
scroll to position [843, 0]
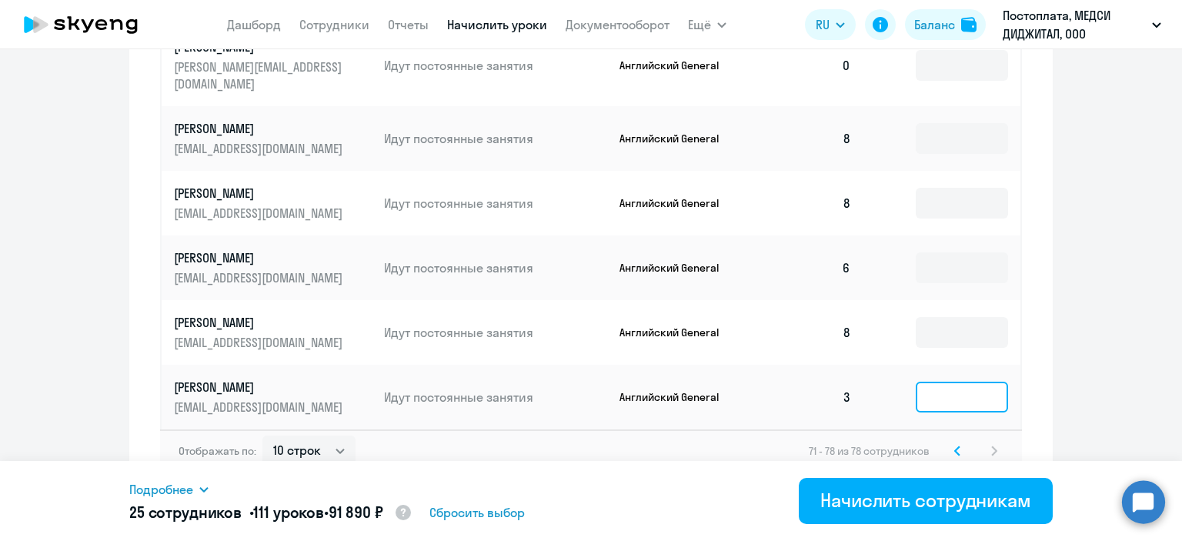
click at [957, 385] on input at bounding box center [961, 397] width 92 height 31
type input "5"
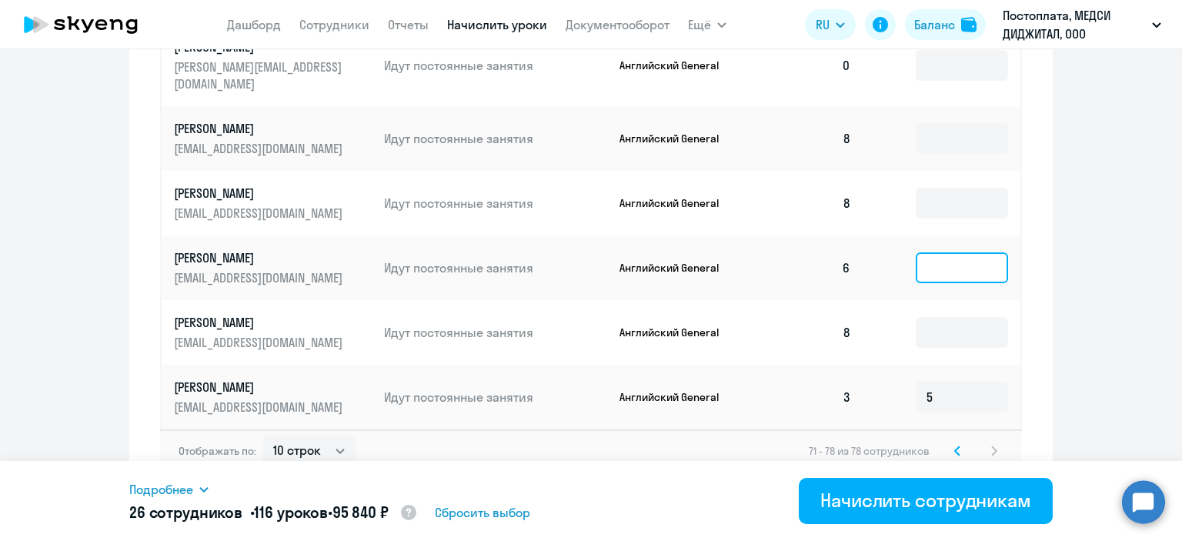
click at [949, 252] on input at bounding box center [961, 267] width 92 height 31
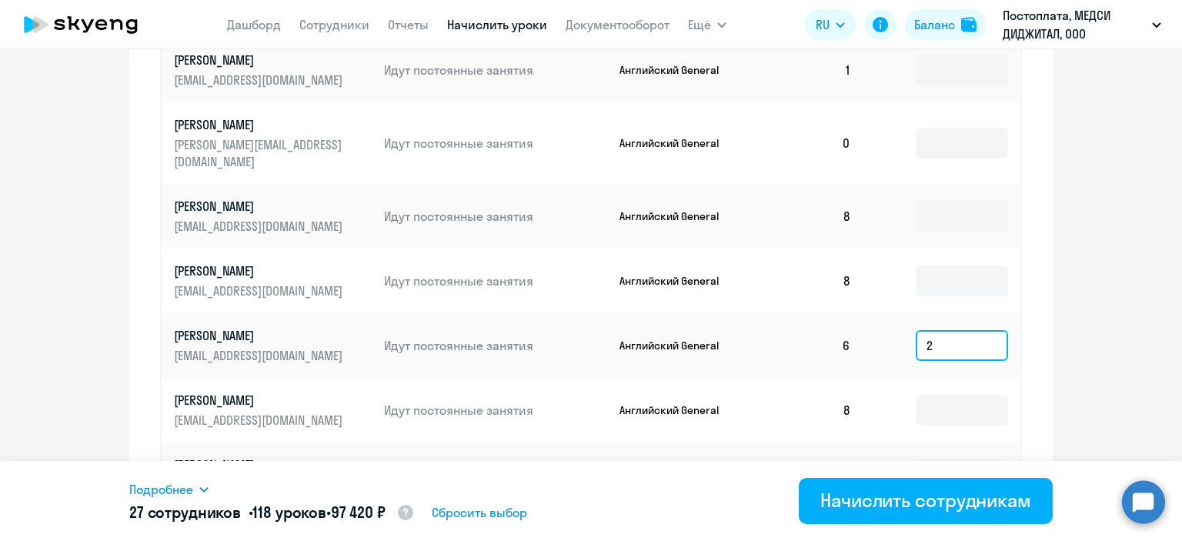
scroll to position [764, 0]
type input "2"
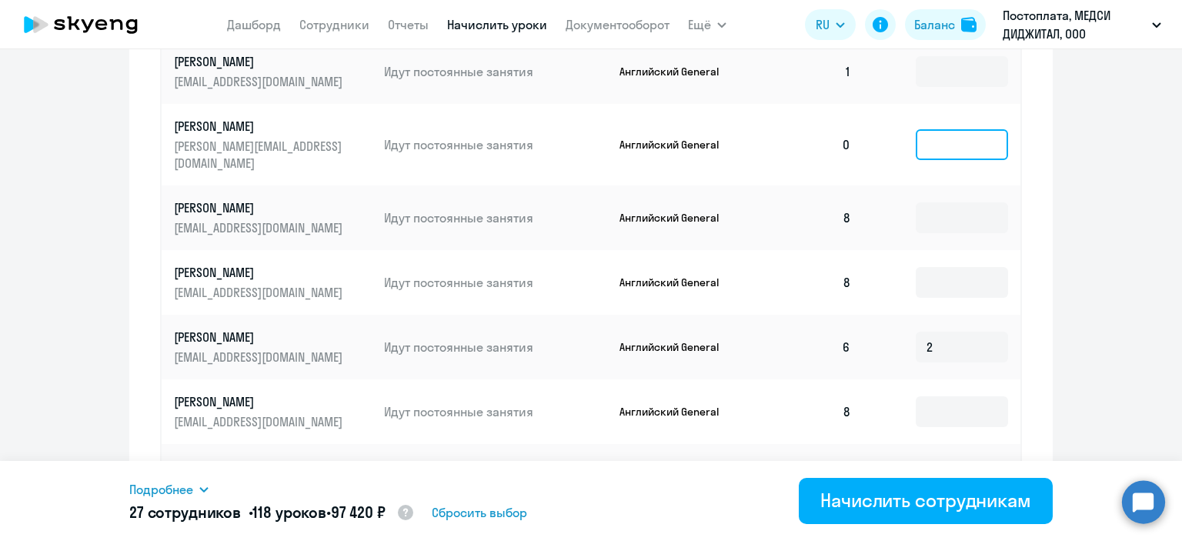
click at [939, 138] on input at bounding box center [961, 144] width 92 height 31
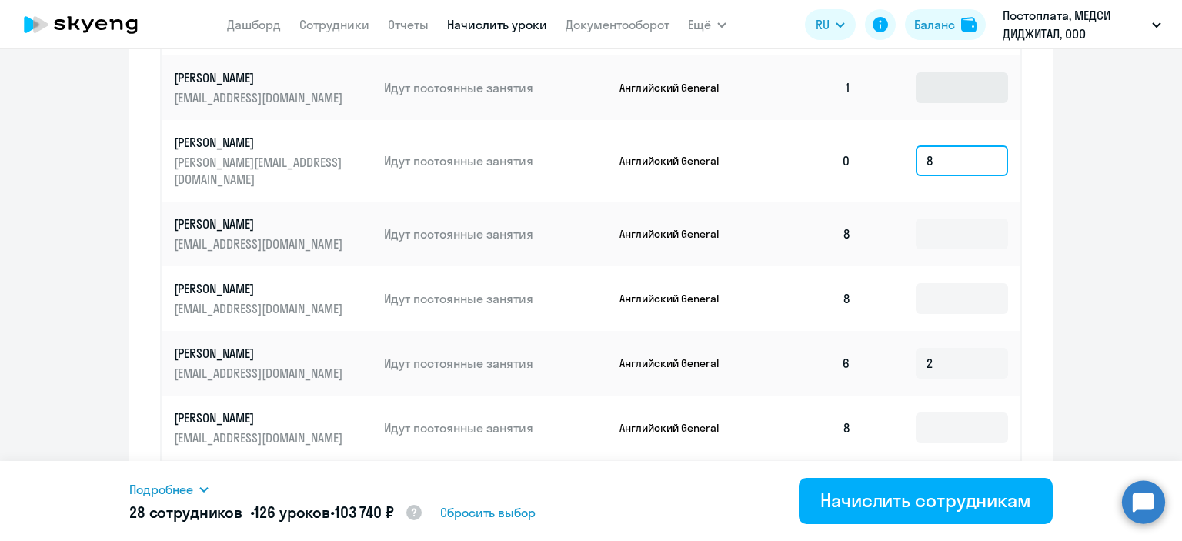
type input "8"
click at [935, 87] on input at bounding box center [961, 87] width 92 height 31
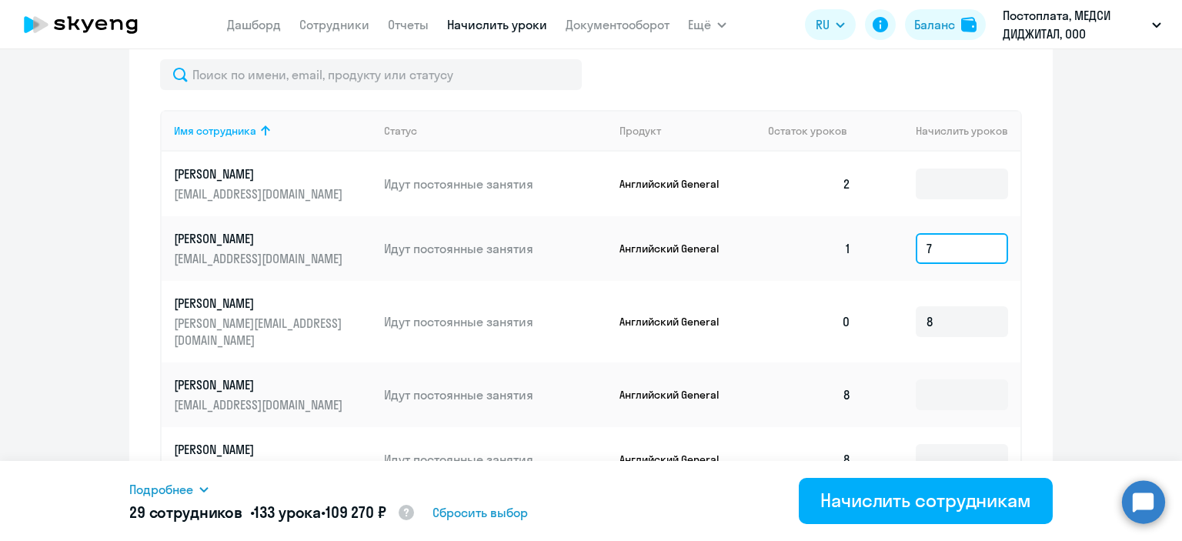
scroll to position [579, 0]
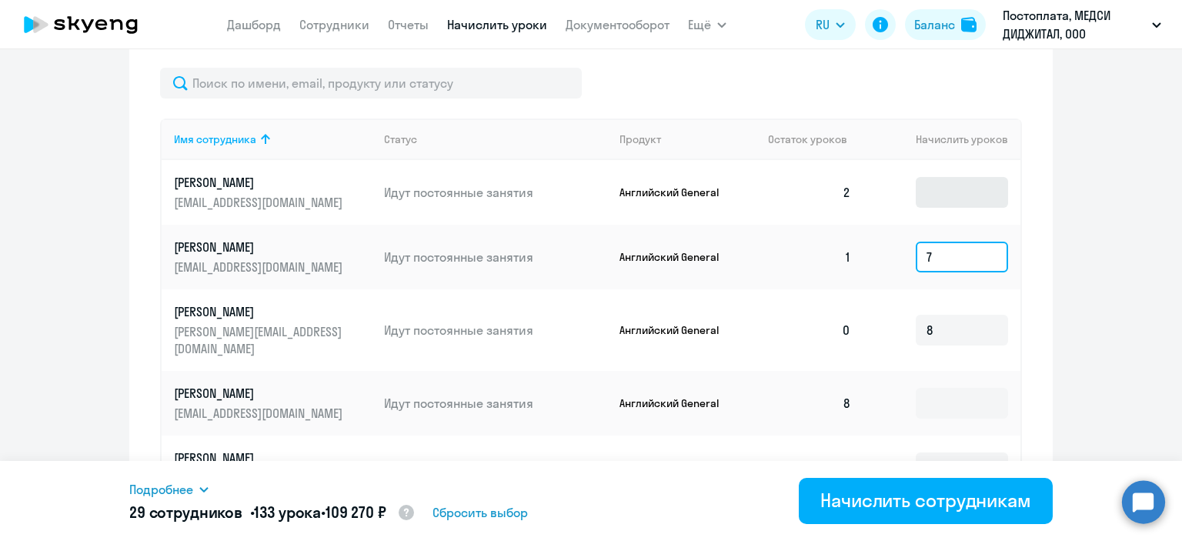
type input "7"
click at [954, 202] on input at bounding box center [961, 192] width 92 height 31
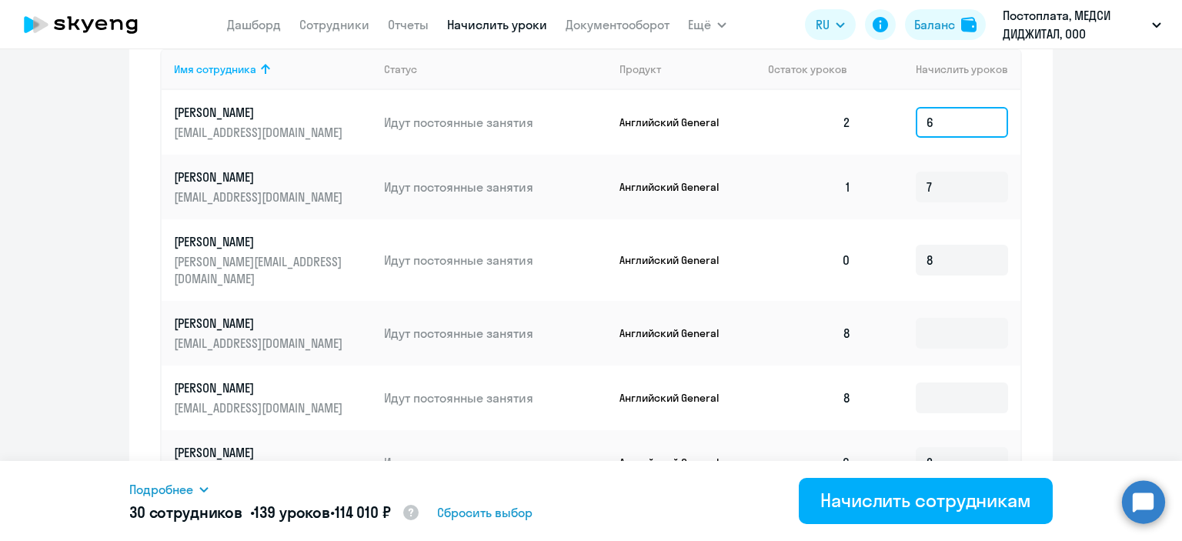
scroll to position [843, 0]
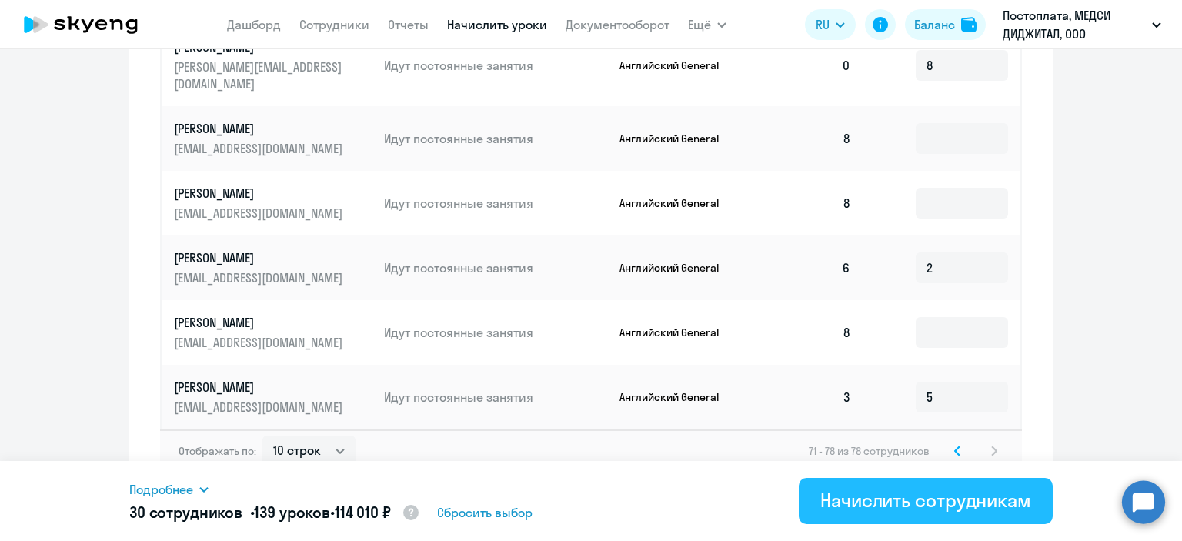
type input "6"
click at [943, 502] on div "Начислить сотрудникам" at bounding box center [925, 500] width 211 height 25
